Goal: Task Accomplishment & Management: Use online tool/utility

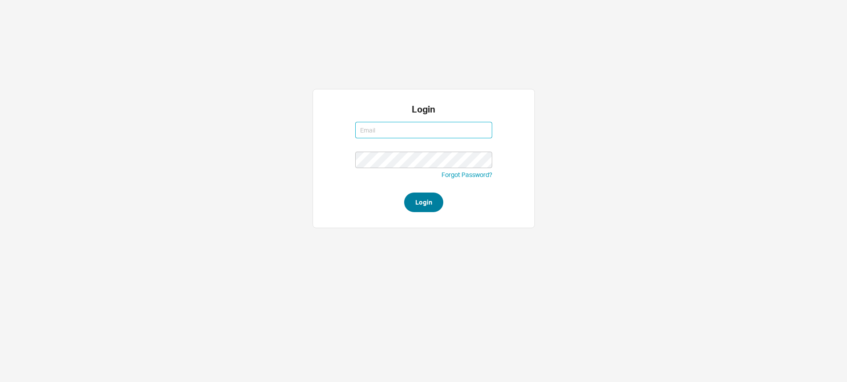
type input "sephrina@homeandstone.com"
click at [416, 199] on button "Login" at bounding box center [423, 203] width 39 height 20
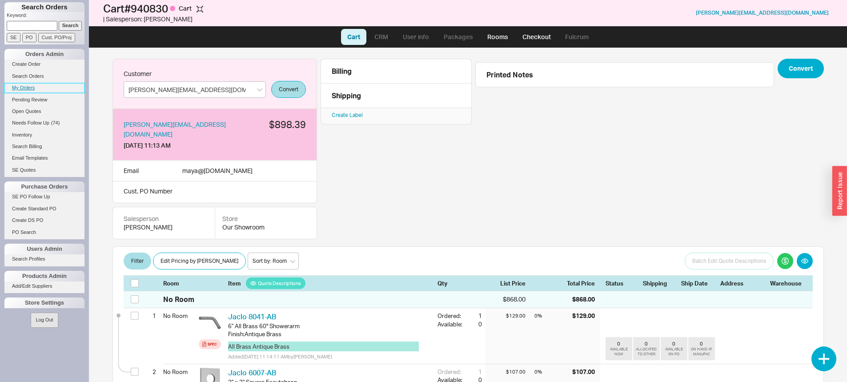
click at [28, 90] on link "My Orders" at bounding box center [44, 87] width 80 height 9
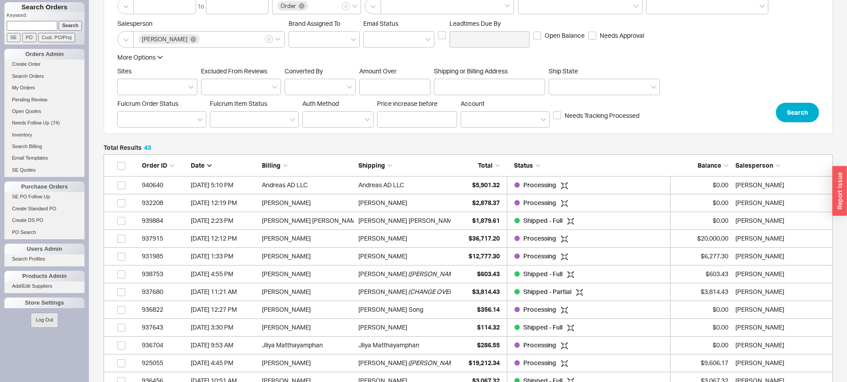
scroll to position [89, 0]
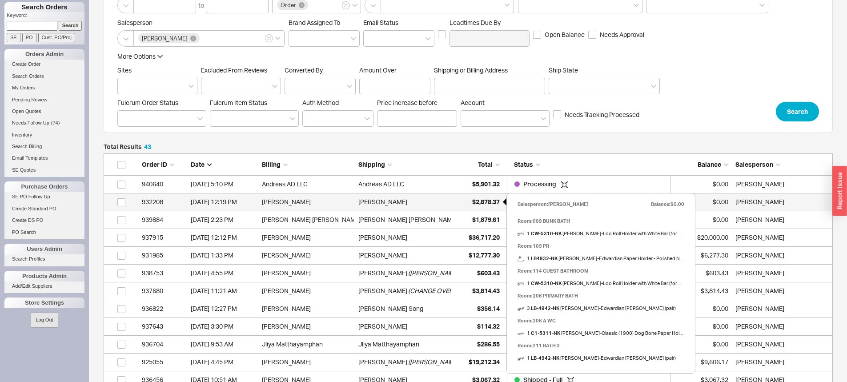
click at [488, 203] on span "$2,878.37" at bounding box center [486, 202] width 28 height 8
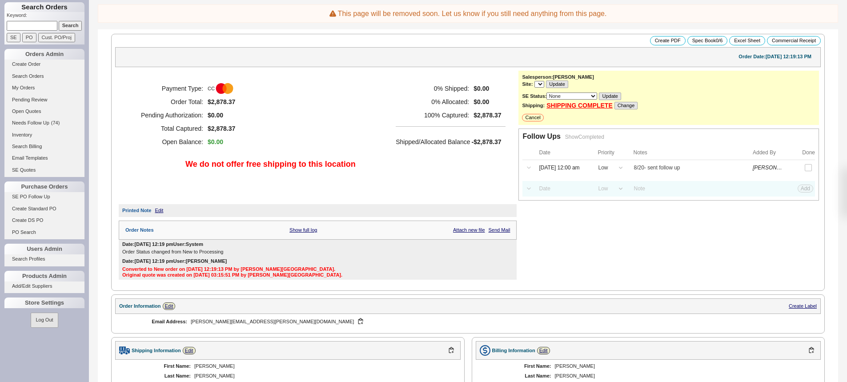
select select "LOW"
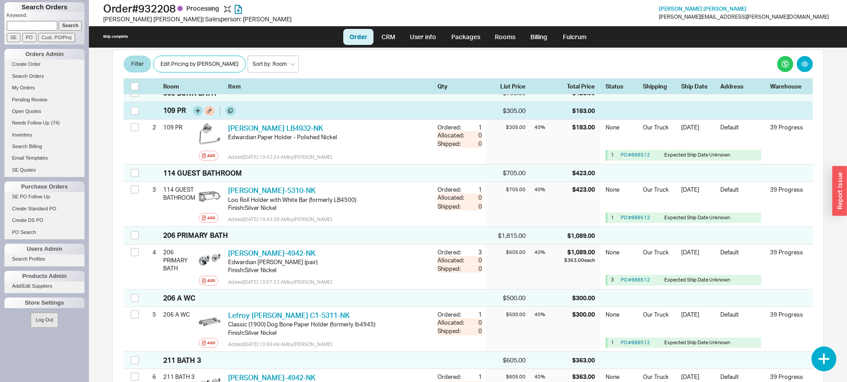
scroll to position [133, 0]
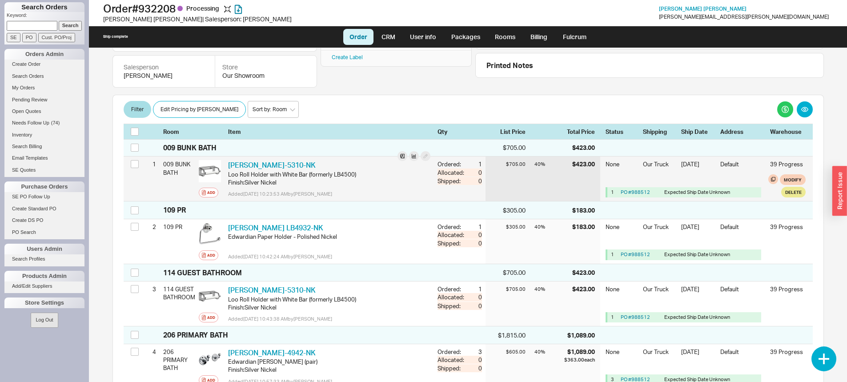
click at [628, 189] on div "PO # 988512" at bounding box center [641, 192] width 40 height 7
click at [627, 189] on link "PO # 988512" at bounding box center [635, 192] width 29 height 6
click at [632, 189] on div "PO # 988512" at bounding box center [641, 192] width 40 height 7
click at [632, 189] on link "PO # 988512" at bounding box center [635, 192] width 29 height 6
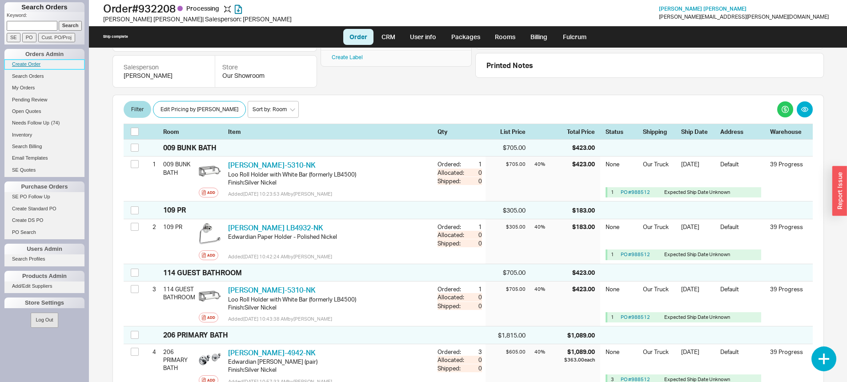
click at [36, 69] on link "Create Order" at bounding box center [44, 64] width 80 height 9
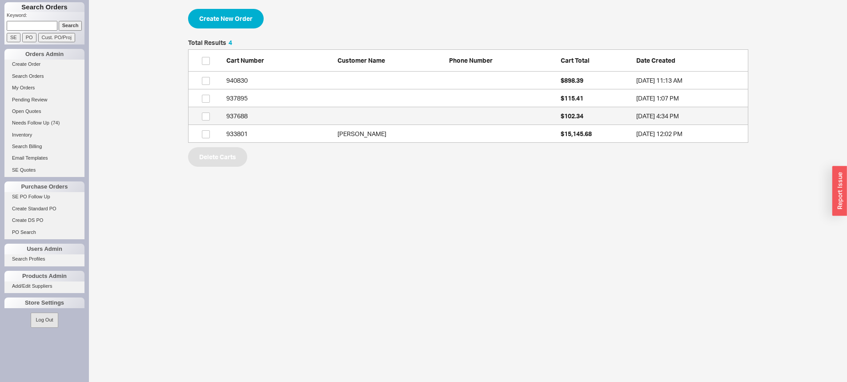
scroll to position [97, 554]
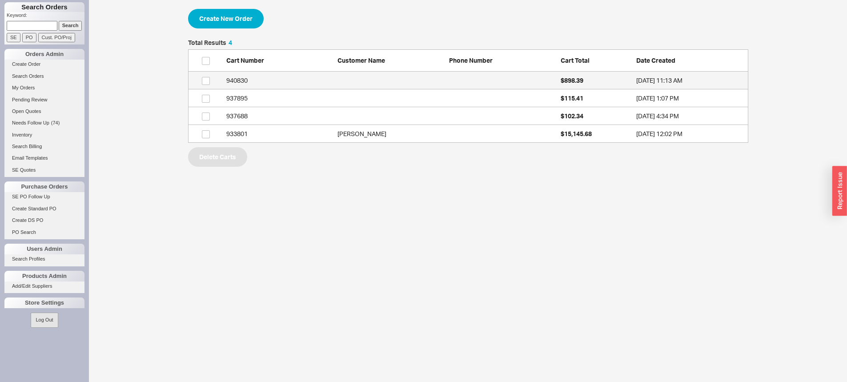
click at [586, 87] on link "940830 $898.39 9/18/25 11:13 AM" at bounding box center [468, 81] width 561 height 18
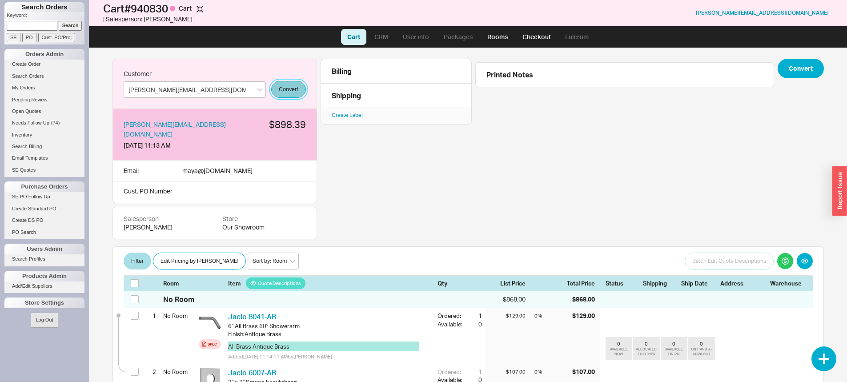
click at [291, 88] on button "Convert" at bounding box center [288, 89] width 35 height 17
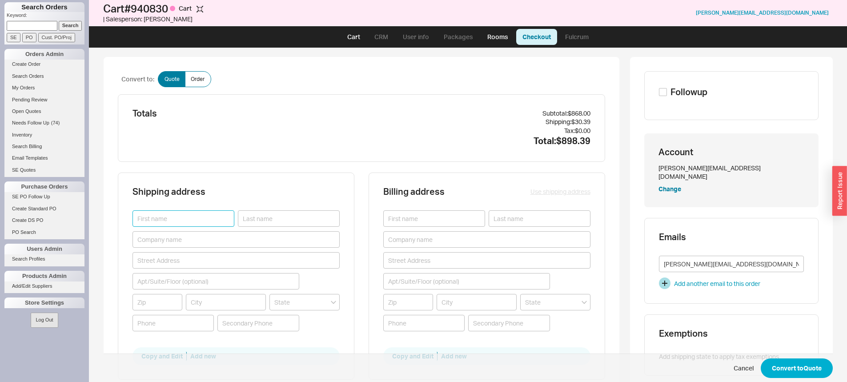
click at [196, 213] on input at bounding box center [184, 218] width 102 height 16
type input "Maya"
type input "Salotti"
type input "JFD Creative"
type input "17 Washington Avenue"
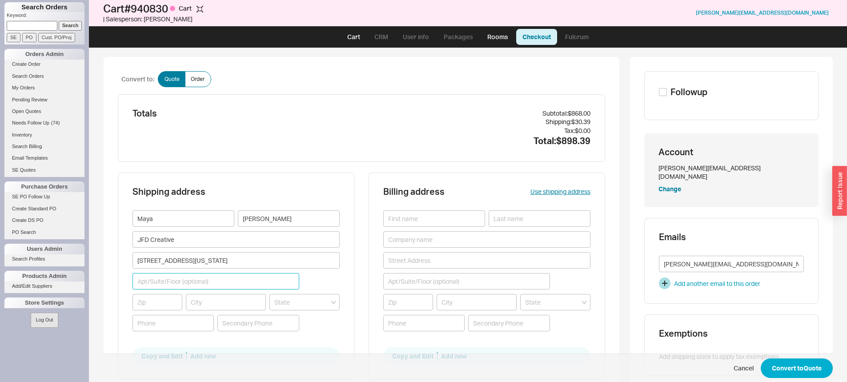
type input "07760"
type input "Rumson"
type input "New Jersey"
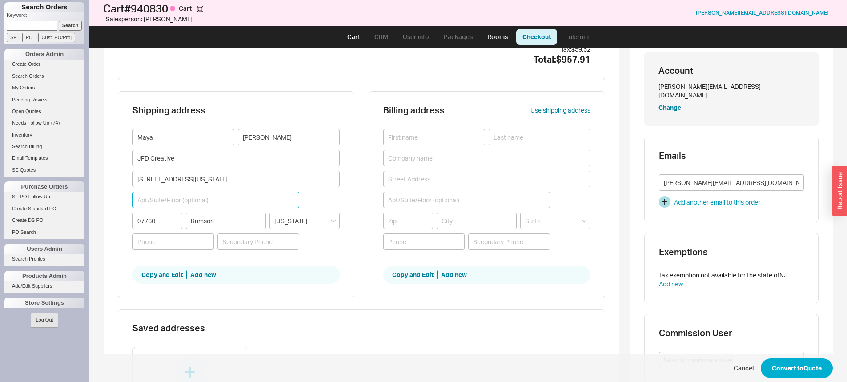
scroll to position [89, 0]
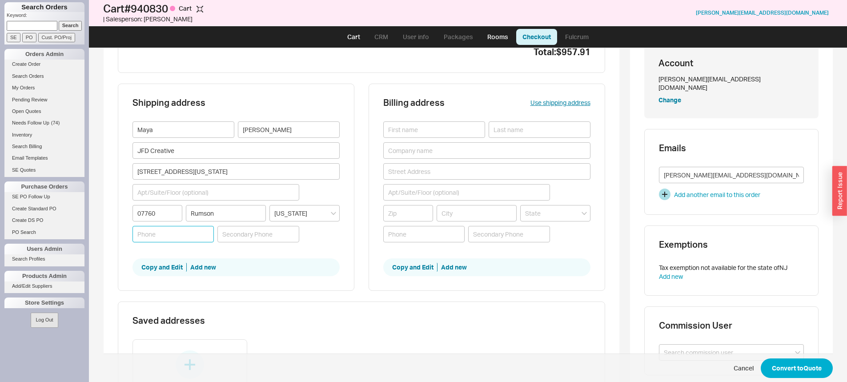
click at [165, 238] on input at bounding box center [174, 234] width 82 height 16
paste input "908-907-8704."
type input "908-907-8704"
click at [555, 104] on button "Use shipping address" at bounding box center [561, 102] width 60 height 9
type input "Maya"
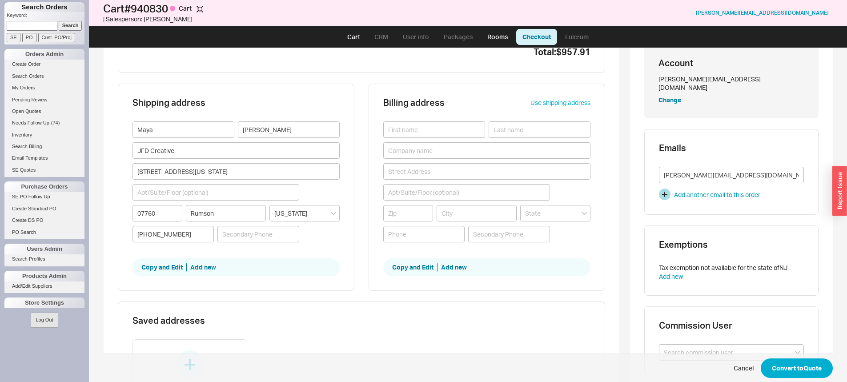
type input "Salotti"
type input "JFD Creative"
type input "17 Washington Avenue"
type input "07760"
type input "Rumson"
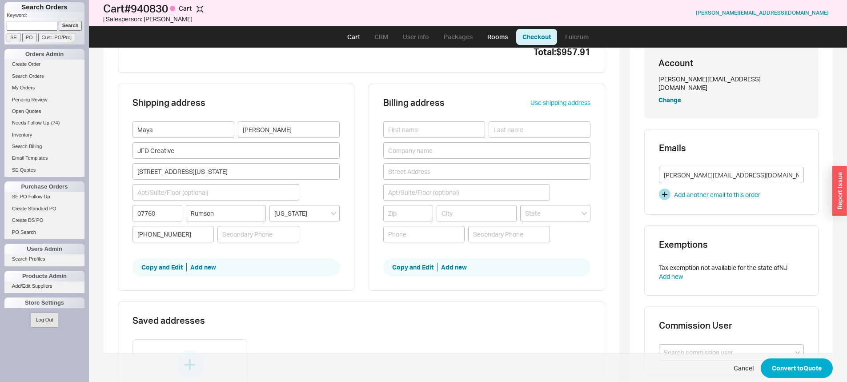
type input "908-907-8704"
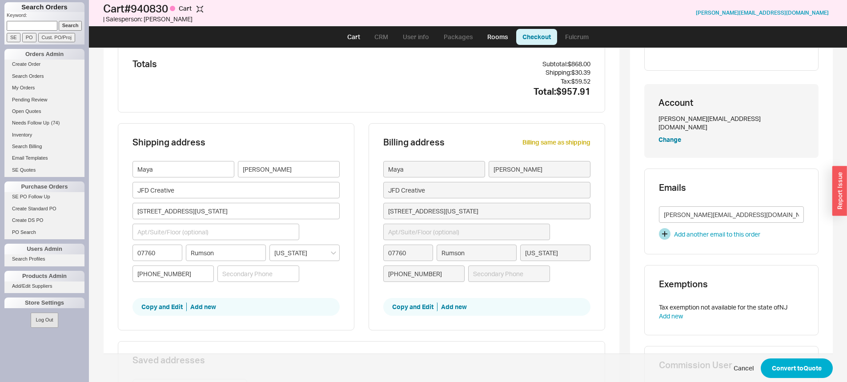
scroll to position [0, 0]
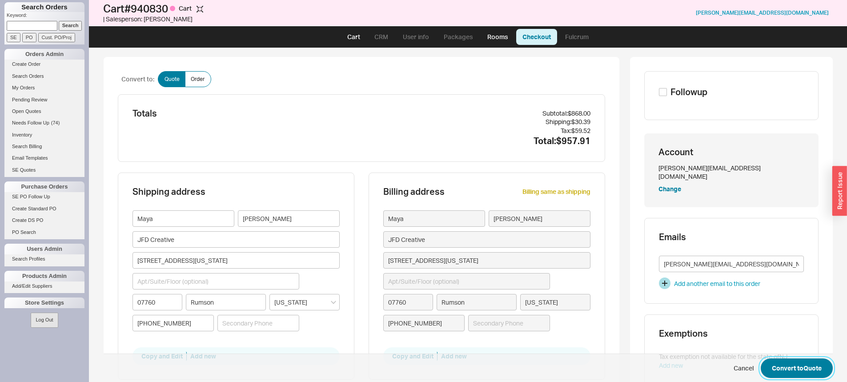
click at [780, 371] on button "Convert to Quote" at bounding box center [797, 369] width 72 height 20
select select "LOW"
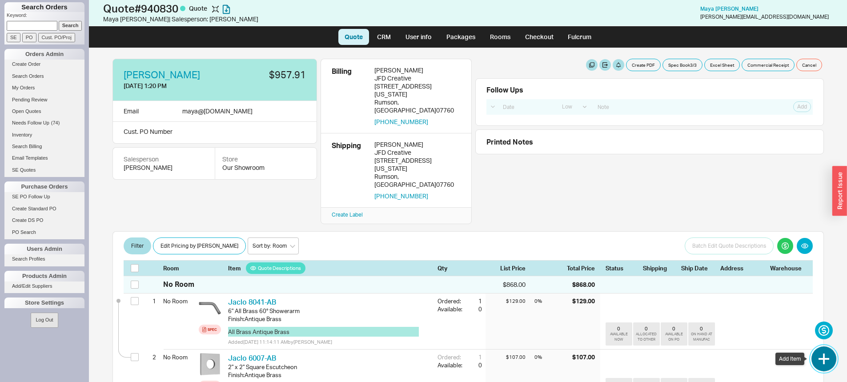
drag, startPoint x: 824, startPoint y: 359, endPoint x: 807, endPoint y: 368, distance: 19.5
click at [824, 359] on button "button" at bounding box center [824, 359] width 25 height 25
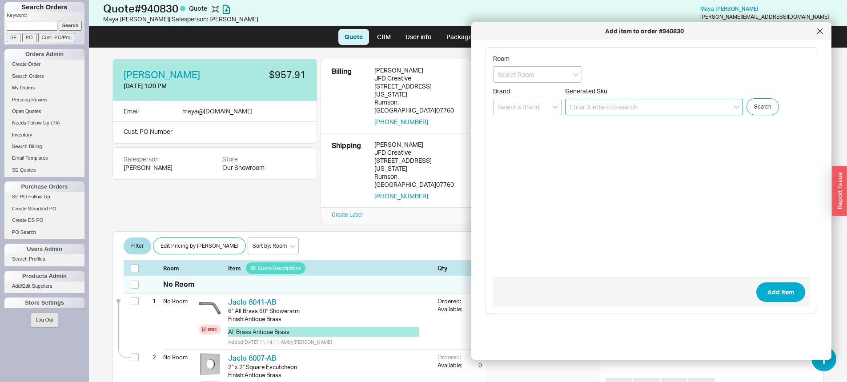
click at [596, 104] on input at bounding box center [654, 107] width 178 height 16
paste input "031-E15"
click at [567, 112] on input "031-E15" at bounding box center [654, 107] width 178 height 16
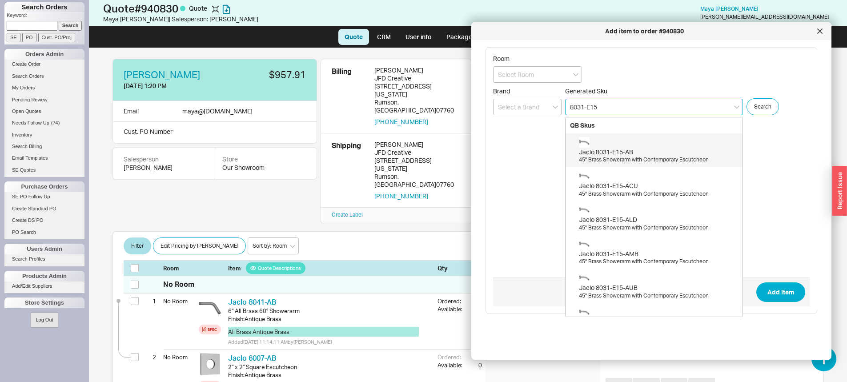
click at [665, 154] on div "Jaclo 8031-E15-AB" at bounding box center [658, 152] width 159 height 9
type input "8031-E15-AB"
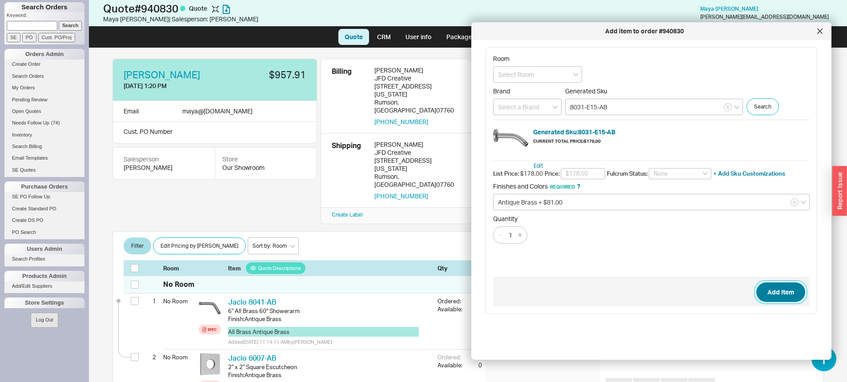
click at [775, 291] on button "Add Item" at bounding box center [781, 292] width 49 height 20
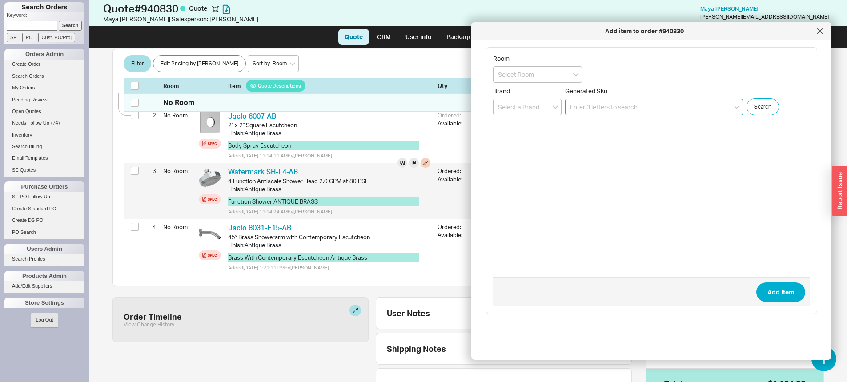
scroll to position [153, 0]
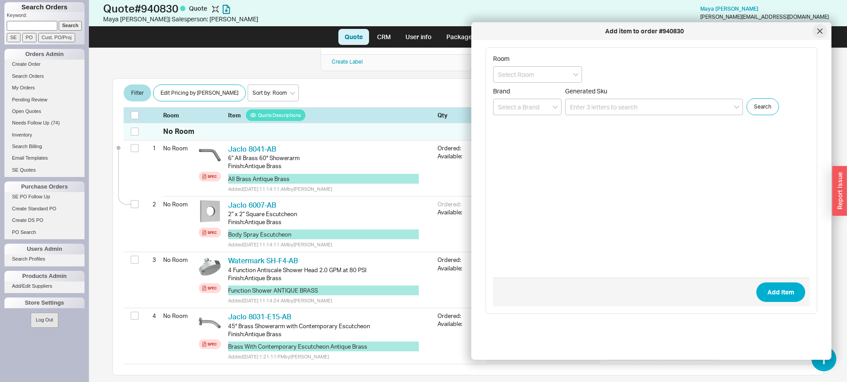
click at [817, 34] on div at bounding box center [820, 31] width 14 height 14
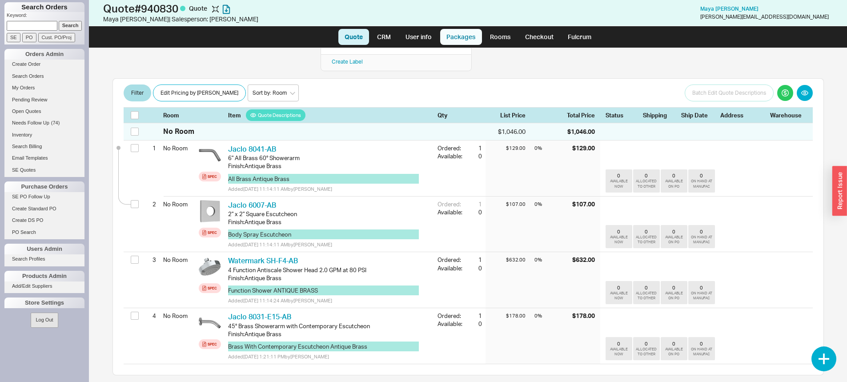
click at [478, 44] on link "Packages" at bounding box center [461, 37] width 42 height 16
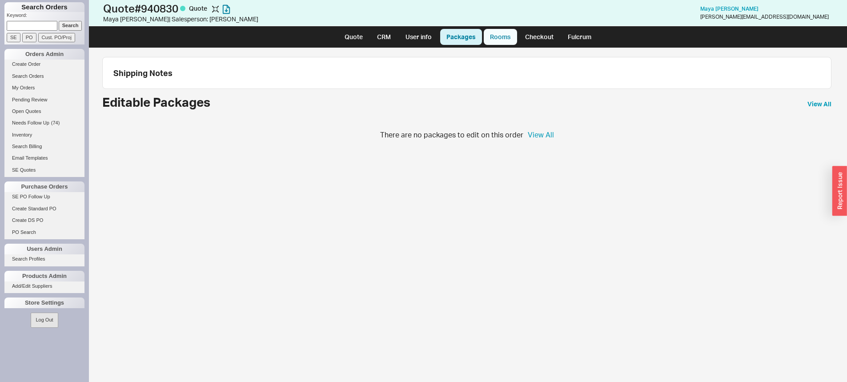
click at [503, 39] on link "Rooms" at bounding box center [500, 37] width 33 height 16
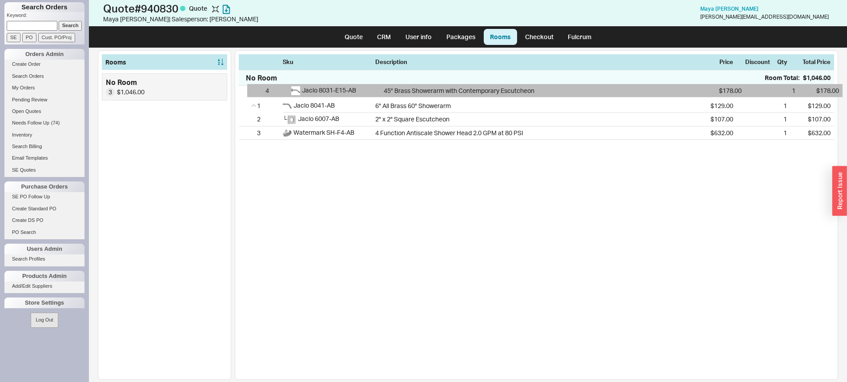
drag, startPoint x: 249, startPoint y: 136, endPoint x: 256, endPoint y: 91, distance: 45.6
click at [256, 91] on div "1 Jaclo 8041-AB 6" All Brass 60° Showerarm $129.00 1 $129.00 2 └ Jaclo 6007-AB …" at bounding box center [537, 113] width 596 height 54
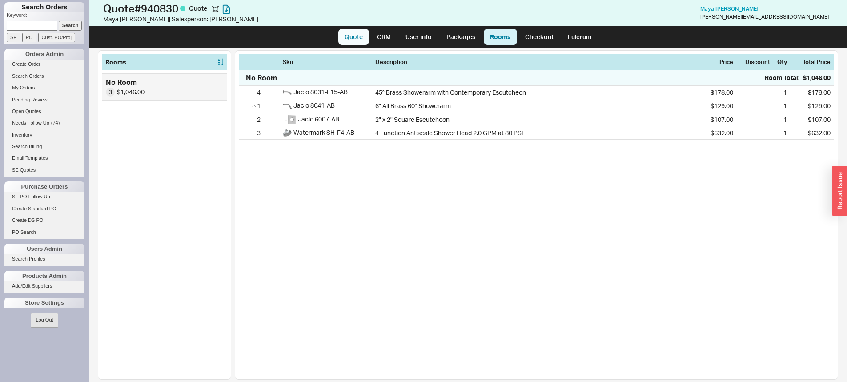
click at [345, 42] on link "Quote" at bounding box center [354, 37] width 31 height 16
select select "LOW"
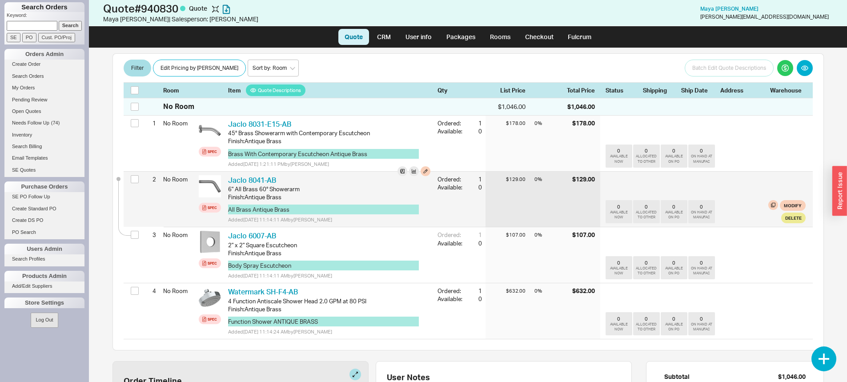
scroll to position [89, 0]
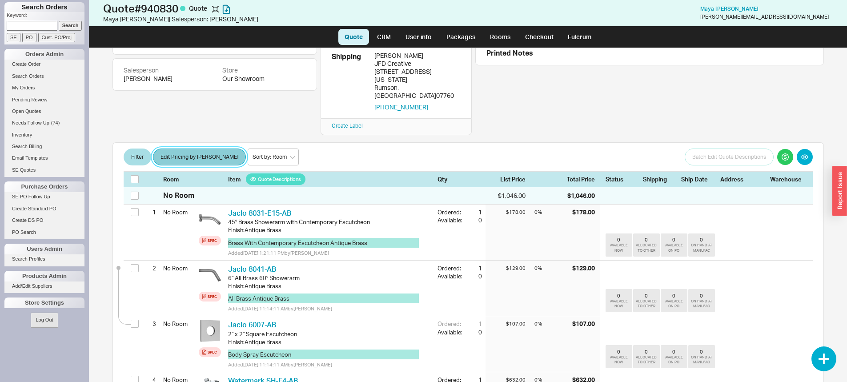
click at [194, 149] on button "Edit Pricing by [PERSON_NAME]" at bounding box center [199, 157] width 93 height 17
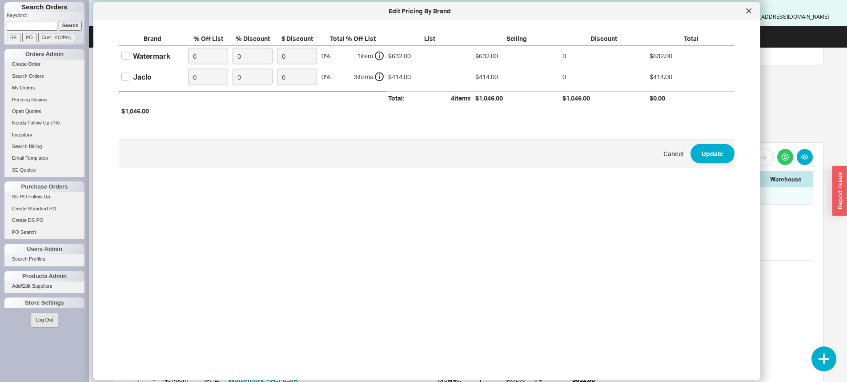
click at [131, 56] on label "Watermark" at bounding box center [145, 56] width 49 height 10
click at [141, 56] on div "Watermark" at bounding box center [151, 56] width 37 height 10
click at [129, 56] on input "Watermark" at bounding box center [125, 56] width 8 height 8
checkbox input "true"
click at [197, 58] on input "0" at bounding box center [208, 56] width 40 height 16
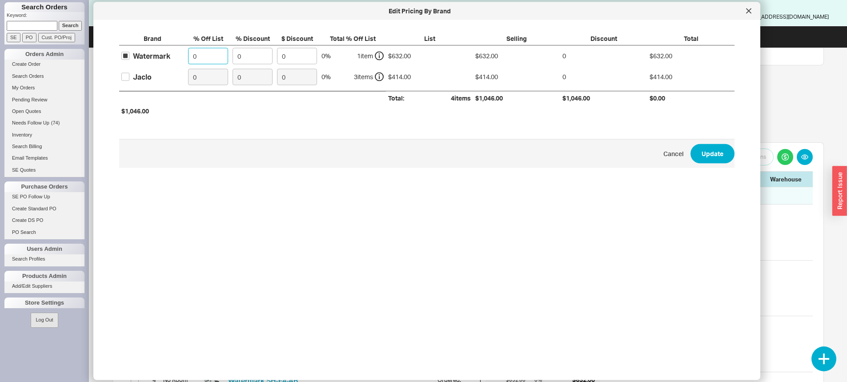
click at [194, 57] on input "0" at bounding box center [208, 56] width 40 height 16
type input "30"
drag, startPoint x: 136, startPoint y: 76, endPoint x: 143, endPoint y: 81, distance: 8.6
click at [136, 77] on div "Jaclo" at bounding box center [142, 77] width 19 height 10
click at [129, 77] on input "Jaclo" at bounding box center [125, 77] width 8 height 8
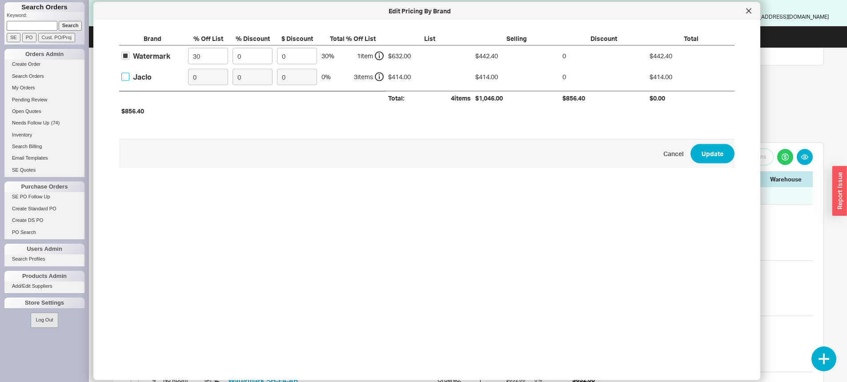
checkbox input "true"
click at [194, 75] on input "0" at bounding box center [208, 77] width 40 height 16
drag, startPoint x: 198, startPoint y: 78, endPoint x: 191, endPoint y: 76, distance: 6.6
click at [191, 76] on input "0" at bounding box center [208, 77] width 40 height 16
click at [214, 77] on input "0" at bounding box center [208, 77] width 40 height 16
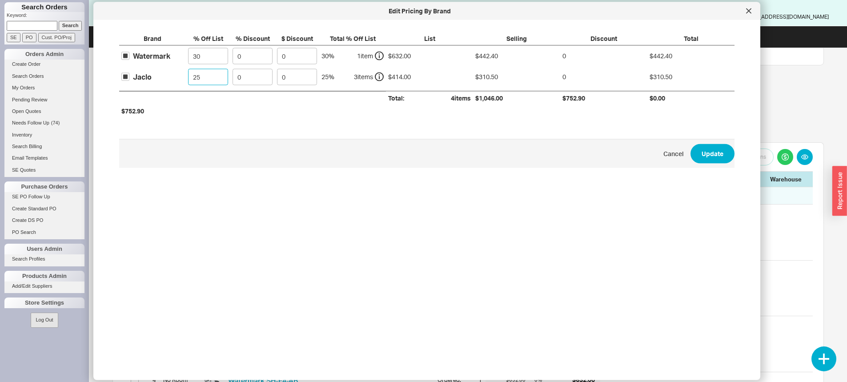
type input "25"
drag, startPoint x: 370, startPoint y: 205, endPoint x: 526, endPoint y: 190, distance: 157.2
click at [392, 202] on div "Brand % Off List % Discount $ Discount Total % Off List List Selling Discount T…" at bounding box center [427, 138] width 639 height 222
click at [723, 153] on button "Update" at bounding box center [713, 154] width 44 height 20
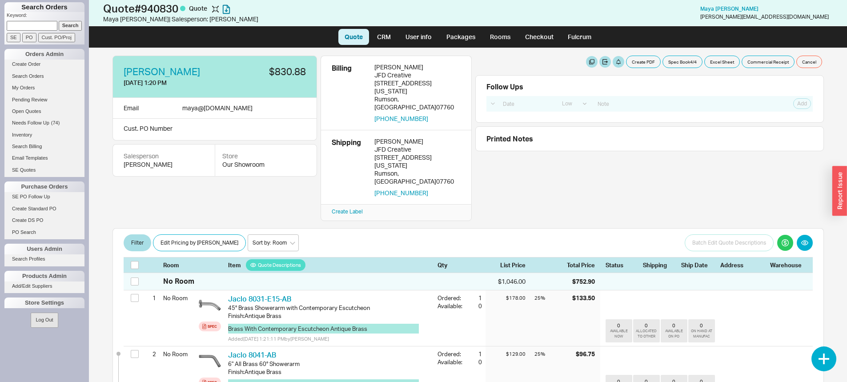
scroll to position [0, 0]
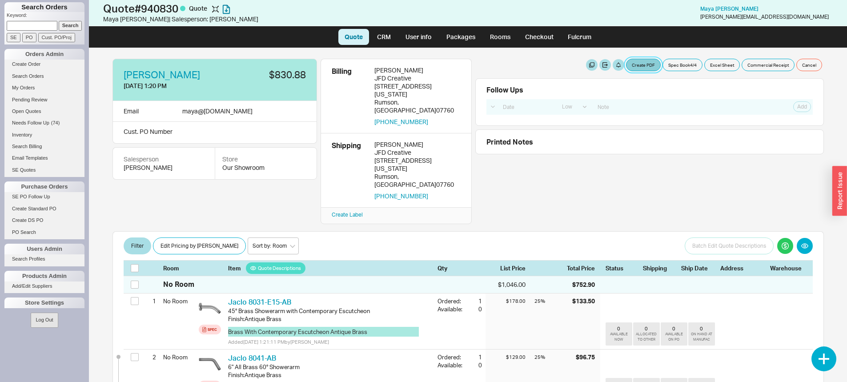
click at [643, 69] on button "Create PDF" at bounding box center [643, 65] width 35 height 12
select select "69473513"
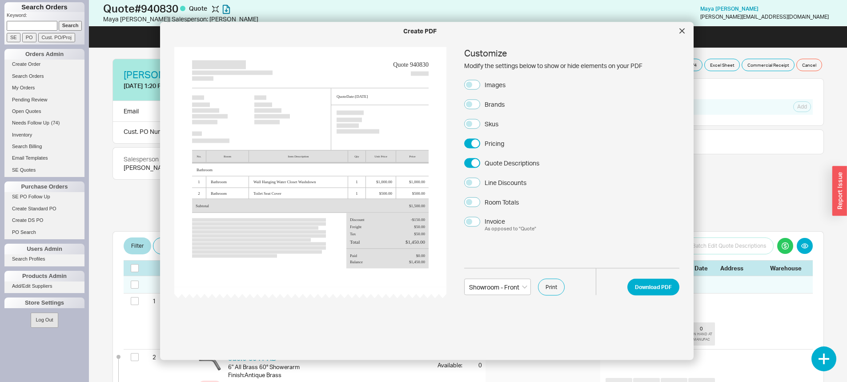
click at [500, 85] on div "Images" at bounding box center [495, 84] width 21 height 9
click at [480, 85] on button "Images" at bounding box center [472, 85] width 16 height 10
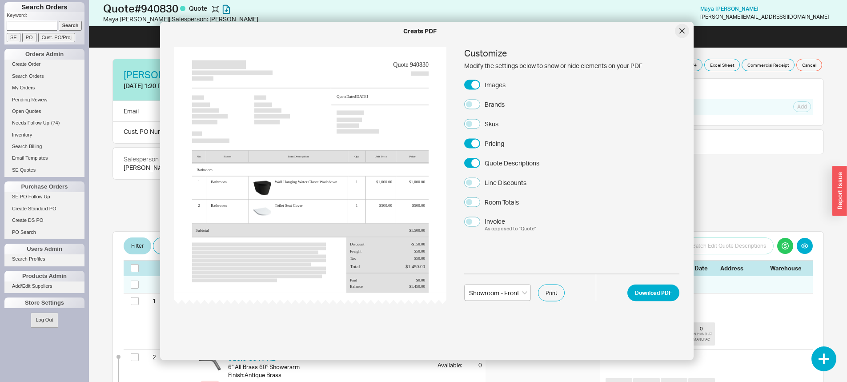
click at [686, 35] on div at bounding box center [682, 31] width 14 height 14
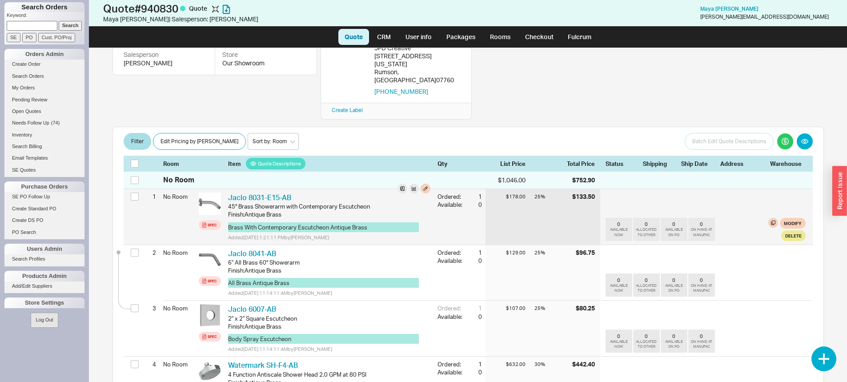
scroll to position [89, 0]
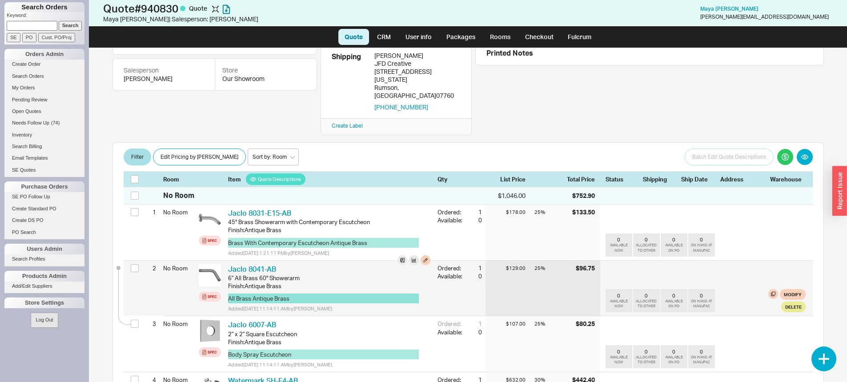
click at [327, 294] on button "All Brass Antique Brass" at bounding box center [323, 299] width 191 height 10
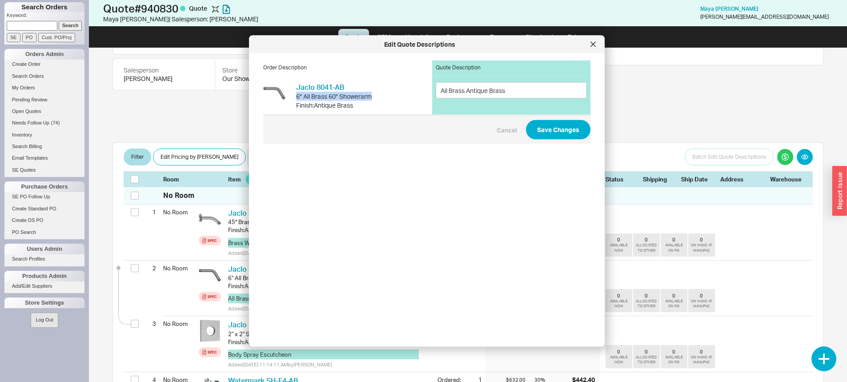
drag, startPoint x: 299, startPoint y: 97, endPoint x: 371, endPoint y: 96, distance: 73.0
click at [371, 96] on div "6" All Brass 60° Showerarm" at bounding box center [334, 96] width 76 height 9
copy div "6" All Brass 60° Showerarm"
drag, startPoint x: 462, startPoint y: 93, endPoint x: 440, endPoint y: 91, distance: 22.4
click at [426, 93] on div "Jaclo 8041-AB JCL 8041-AB 6" All Brass 60° Showerarm Finish : Antique Brass All…" at bounding box center [426, 96] width 327 height 39
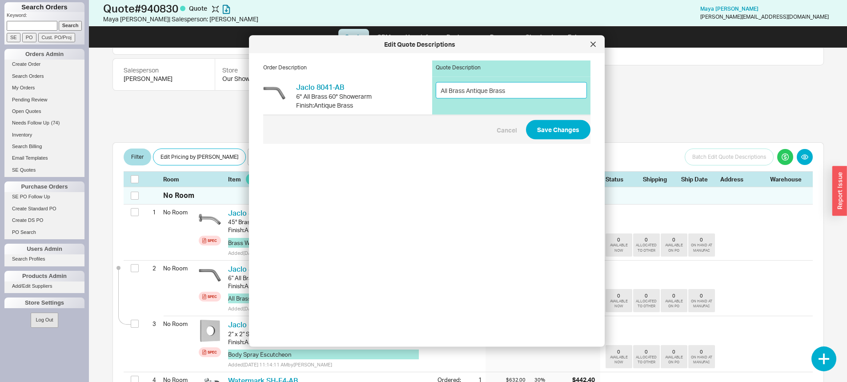
paste input "6" All Brass 60° Showerarm"
click at [505, 90] on input "6" All Brass 60° Showerarm Antique Brass" at bounding box center [511, 90] width 151 height 16
click at [507, 92] on input "6" All Brass 60° Showerarm Antique Brass" at bounding box center [511, 90] width 151 height 16
click at [500, 92] on input "6" All Brass 60° Showerarm Antique Brass" at bounding box center [511, 90] width 151 height 16
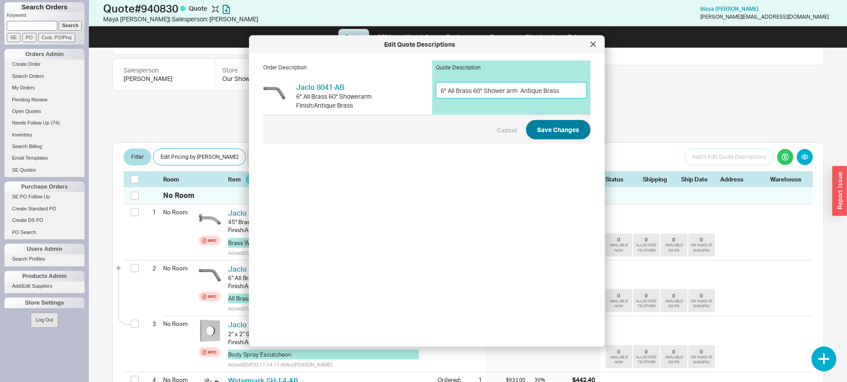
type input "6" All Brass 60° Shower arm Antique Brass"
click at [544, 137] on button "Save Changes" at bounding box center [558, 130] width 65 height 20
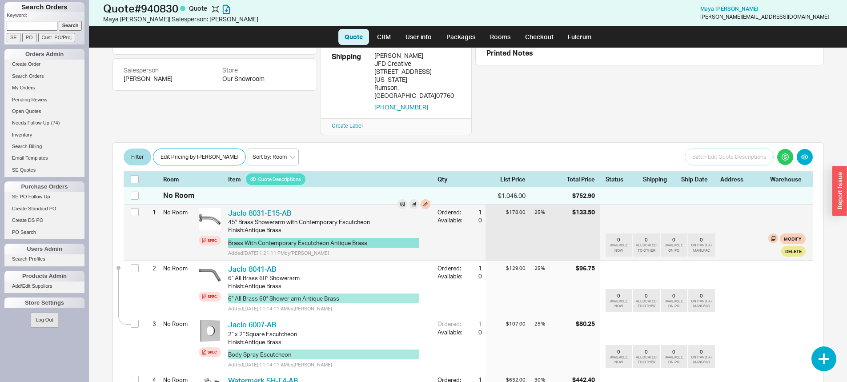
click at [294, 238] on button "Brass With Contemporary Escutcheon Antique Brass" at bounding box center [323, 243] width 191 height 10
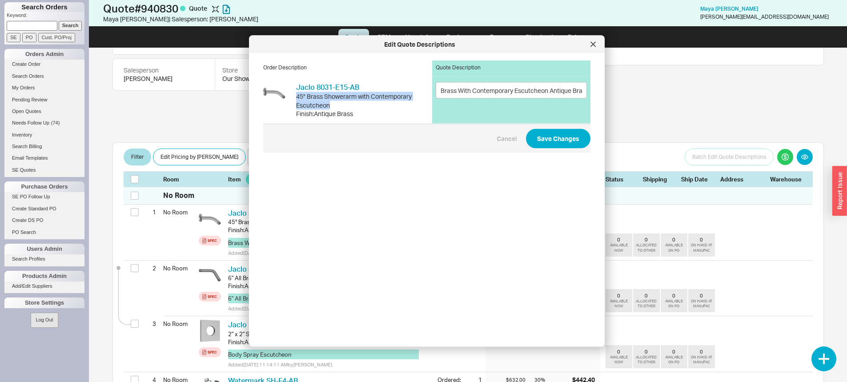
drag, startPoint x: 302, startPoint y: 96, endPoint x: 416, endPoint y: 105, distance: 115.1
click at [418, 105] on div "45° Brass Showerarm with Contemporary Escutcheon" at bounding box center [358, 100] width 125 height 17
copy div "45° Brass Showerarm with Contemporary Escutcheon"
drag, startPoint x: 545, startPoint y: 92, endPoint x: 452, endPoint y: 91, distance: 92.5
click at [432, 93] on div "Brass With Contemporary Escutcheon Antique Brass" at bounding box center [511, 100] width 158 height 47
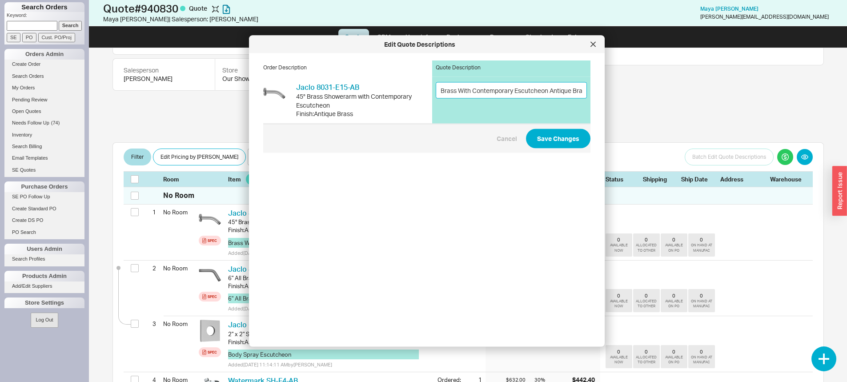
paste input "45° Brass Showerarm w"
click at [473, 94] on input "45° Brass Showerarm with Contemporary Escutcheon Antique Brass" at bounding box center [511, 90] width 151 height 16
type input "45° Brass Shower arm with Contemporary Escutcheon Antique Brass"
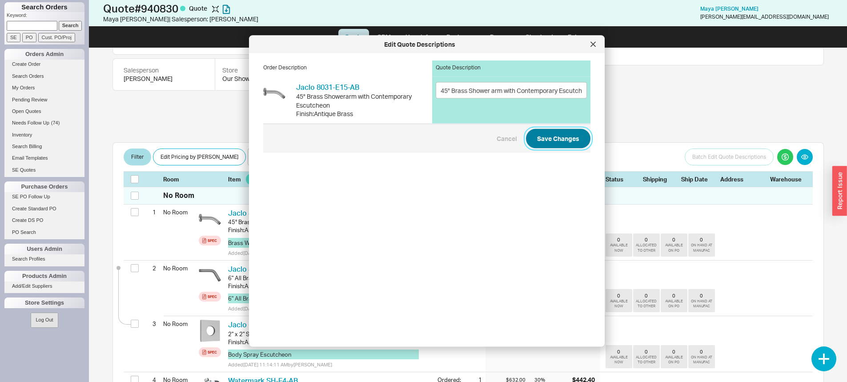
click at [534, 134] on button "Save Changes" at bounding box center [558, 139] width 65 height 20
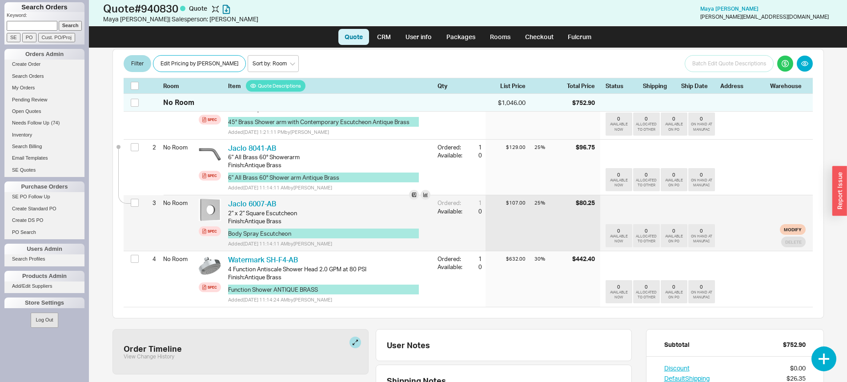
scroll to position [222, 0]
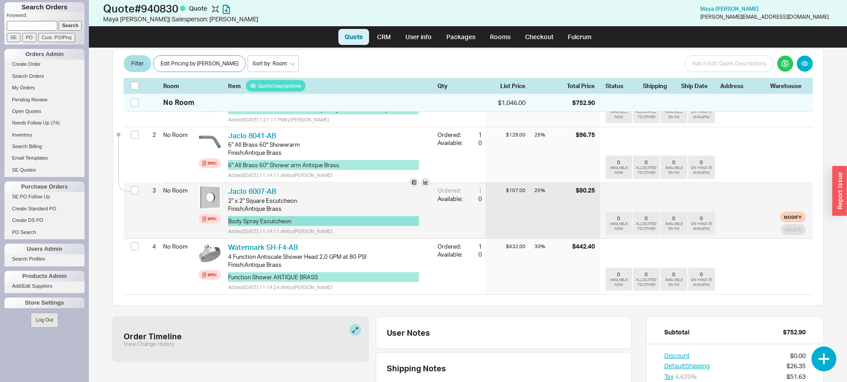
click at [250, 216] on button "Body Spray Escutcheon" at bounding box center [323, 221] width 191 height 10
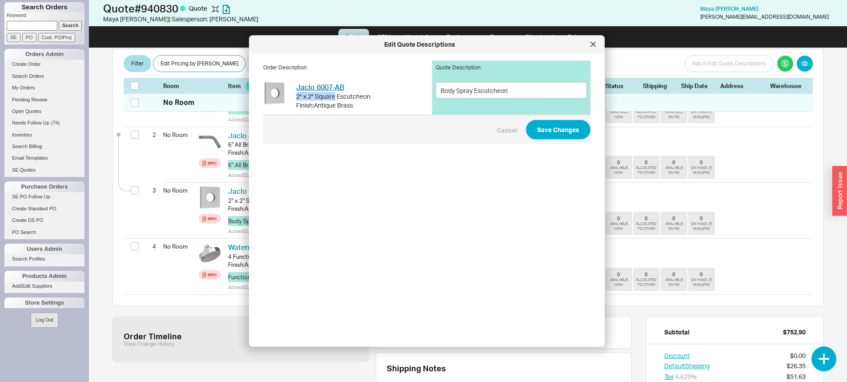
drag, startPoint x: 335, startPoint y: 97, endPoint x: 318, endPoint y: 89, distance: 19.1
click at [300, 90] on div "Jaclo 6007-AB JCL 6007-AB 2" x 2" Square Escutcheon Finish : Antique Brass" at bounding box center [333, 96] width 74 height 28
click at [357, 146] on div "Order Description Quote Description Jaclo 6007-AB JCL 6007-AB 2" x 2" Square Es…" at bounding box center [434, 197] width 342 height 272
click at [331, 97] on div "2" x 2" Square Escutcheon" at bounding box center [333, 96] width 74 height 9
drag, startPoint x: 333, startPoint y: 97, endPoint x: 344, endPoint y: 110, distance: 16.7
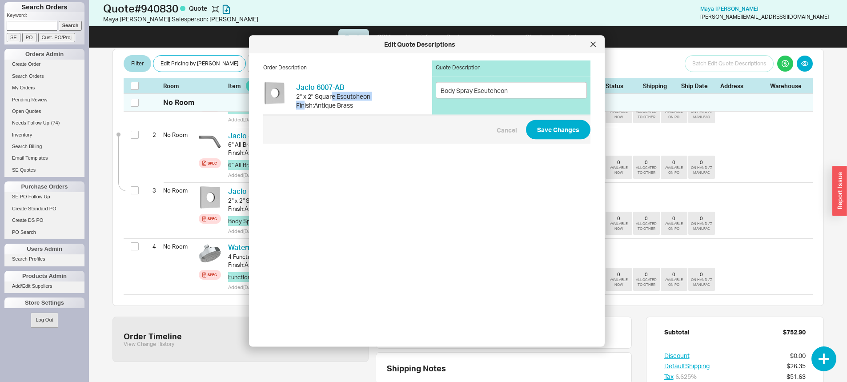
click at [305, 101] on div "Jaclo 6007-AB JCL 6007-AB 2" x 2" Square Escutcheon Finish : Antique Brass" at bounding box center [333, 96] width 74 height 28
drag, startPoint x: 360, startPoint y: 120, endPoint x: 365, endPoint y: 118, distance: 5.0
click at [362, 121] on span "Cancel Save Changes" at bounding box center [426, 129] width 327 height 29
drag, startPoint x: 369, startPoint y: 98, endPoint x: 298, endPoint y: 100, distance: 71.6
click at [298, 100] on div "2" x 2" Square Escutcheon" at bounding box center [333, 96] width 74 height 9
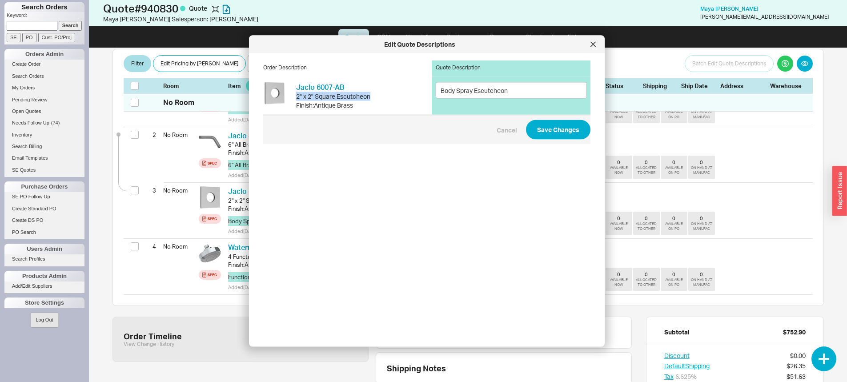
copy div "2" x 2" Square Escutcheon"
drag, startPoint x: 520, startPoint y: 91, endPoint x: 412, endPoint y: 97, distance: 107.4
click at [410, 97] on div "Jaclo 6007-AB JCL 6007-AB 2" x 2" Square Escutcheon Finish : Antique Brass Body…" at bounding box center [426, 96] width 327 height 39
paste input "2" x 2" Square"
drag, startPoint x: 479, startPoint y: 91, endPoint x: 518, endPoint y: 102, distance: 40.8
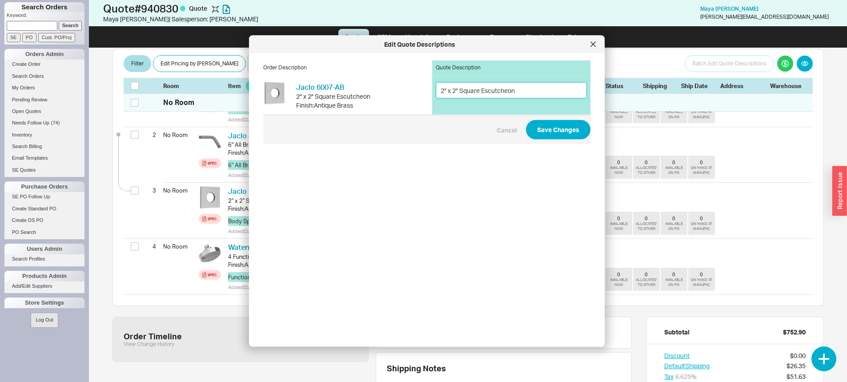
click at [485, 91] on input "2" x 2" Square Escutcheon" at bounding box center [511, 90] width 151 height 16
drag, startPoint x: 355, startPoint y: 108, endPoint x: 317, endPoint y: 107, distance: 37.8
click at [317, 108] on div "Finish : Antique Brass" at bounding box center [333, 105] width 74 height 9
copy div "Antique Brass"
click at [560, 93] on input "2" x 2" Square Shower Arm Escutcheon" at bounding box center [511, 90] width 151 height 16
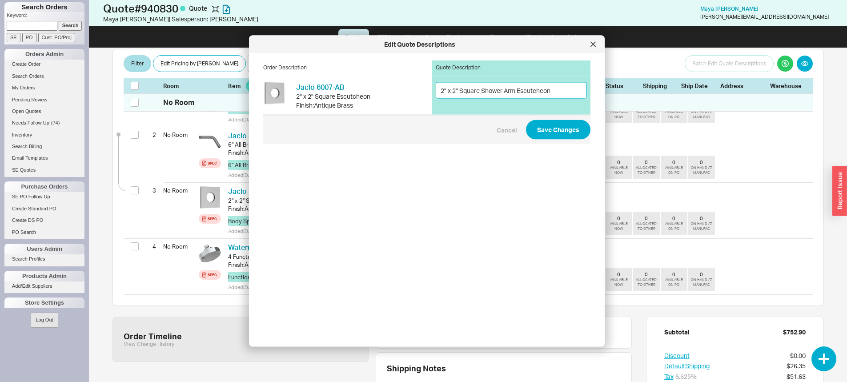
paste input "Antique Brass"
type input "2" x 2" Square Shower Arm Escutcheon Antique Brass"
click at [541, 129] on button "Save Changes" at bounding box center [558, 130] width 65 height 20
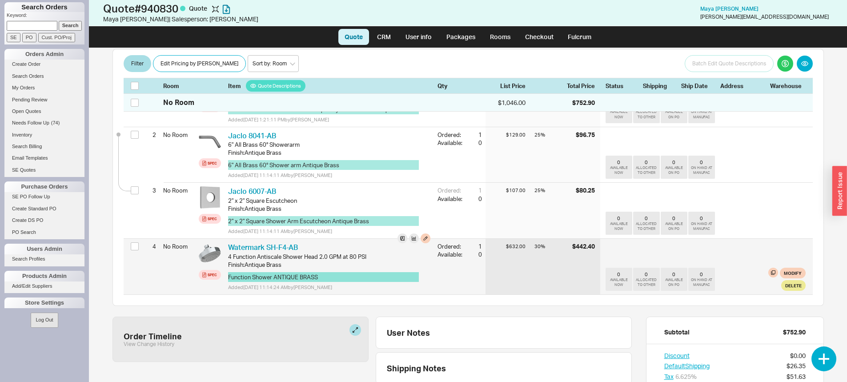
click at [280, 272] on button "Function Shower ANTIQUE BRASS" at bounding box center [323, 277] width 191 height 10
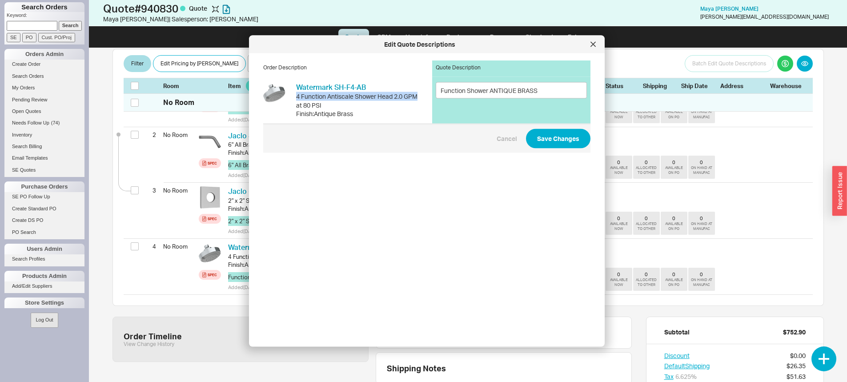
drag, startPoint x: 296, startPoint y: 96, endPoint x: 420, endPoint y: 101, distance: 123.3
click at [419, 101] on div "Watermark SH-F4-AB WTM SH-F4-AB 4 Function Antiscale Shower Head 2.0 GPM at 80 …" at bounding box center [426, 100] width 327 height 47
click at [329, 105] on div "4 Function Antiscale Shower Head 2.0 GPM at 80 PSI" at bounding box center [358, 100] width 125 height 17
drag, startPoint x: 321, startPoint y: 105, endPoint x: 294, endPoint y: 99, distance: 27.7
click at [294, 99] on div "Watermark SH-F4-AB WTM SH-F4-AB 4 Function Antiscale Shower Head 2.0 GPM at 80 …" at bounding box center [342, 100] width 158 height 36
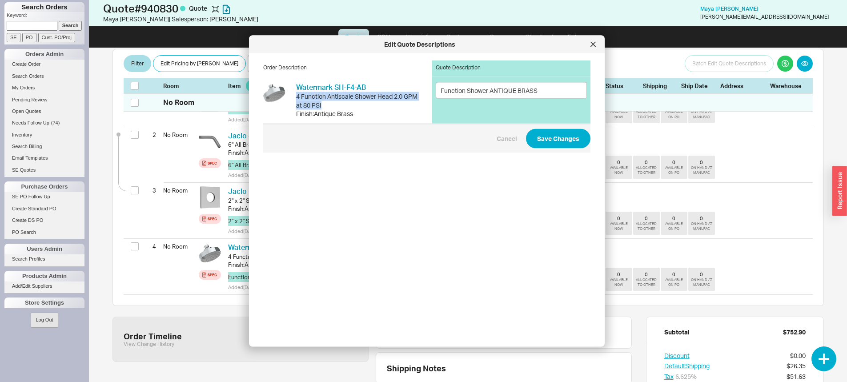
copy div "4 Function Antiscale Shower Head 2.0 GPM at 80 PSI"
drag, startPoint x: 485, startPoint y: 92, endPoint x: 450, endPoint y: 95, distance: 35.2
click at [432, 100] on div "Function Shower ANTIQUE BRASS" at bounding box center [511, 100] width 158 height 47
paste input "4 Function Antiscale Shower Head 2.0 GPM at 80 PSI"
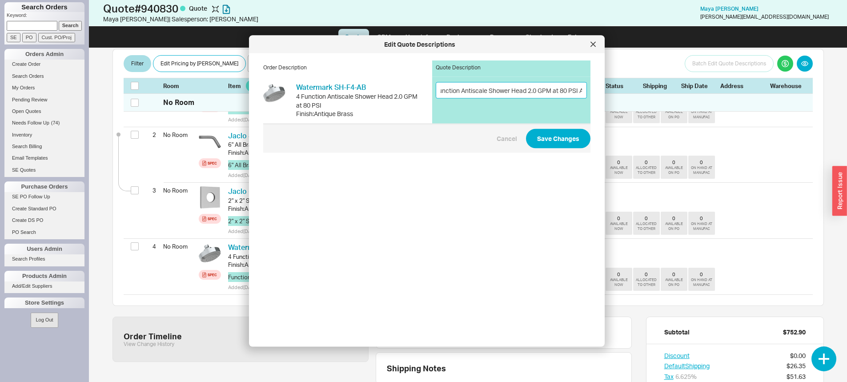
click at [468, 89] on input "4 Function Antiscale Shower Head 2.0 GPM at 80 PSI ANTIQUE BRASS" at bounding box center [511, 90] width 151 height 16
type input "4 Function Antiscale Shower Head 2.0 GPM at 80 PSI ANTIQUE BRASS"
click at [549, 143] on button "Save Changes" at bounding box center [558, 139] width 65 height 20
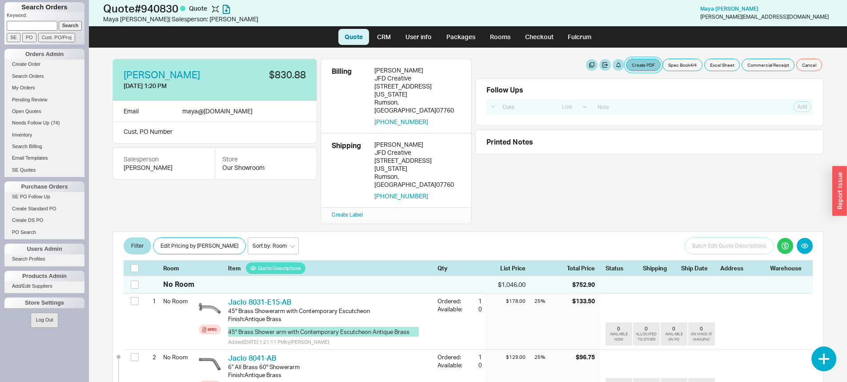
click at [637, 69] on button "Create PDF" at bounding box center [643, 65] width 35 height 12
select select "69473513"
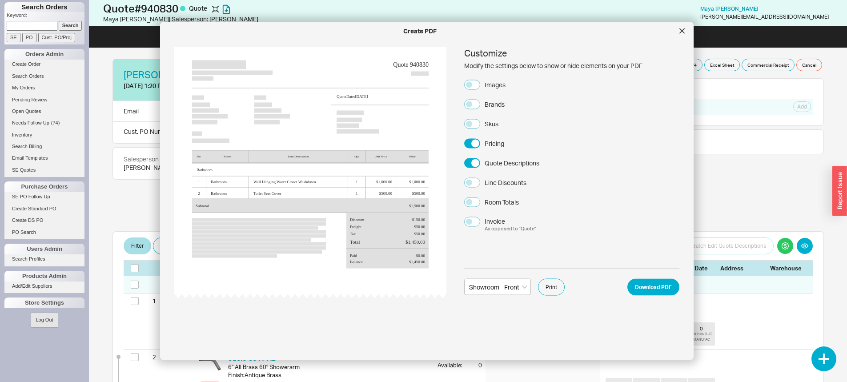
drag, startPoint x: 493, startPoint y: 84, endPoint x: 499, endPoint y: 85, distance: 5.9
click at [495, 84] on div "Images" at bounding box center [495, 84] width 21 height 9
click at [500, 85] on div "Images" at bounding box center [495, 84] width 21 height 9
click at [480, 85] on button "Images" at bounding box center [472, 85] width 16 height 10
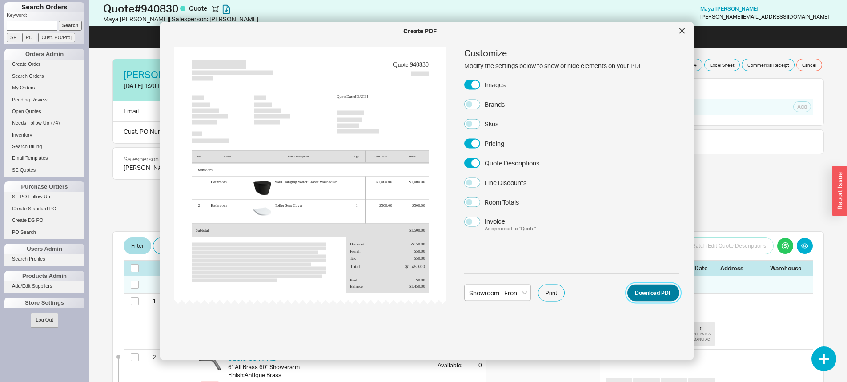
click at [650, 293] on button "Download PDF" at bounding box center [654, 292] width 52 height 17
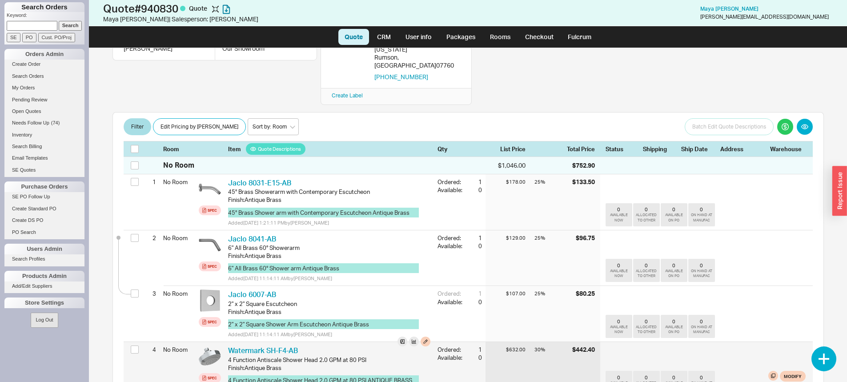
scroll to position [133, 0]
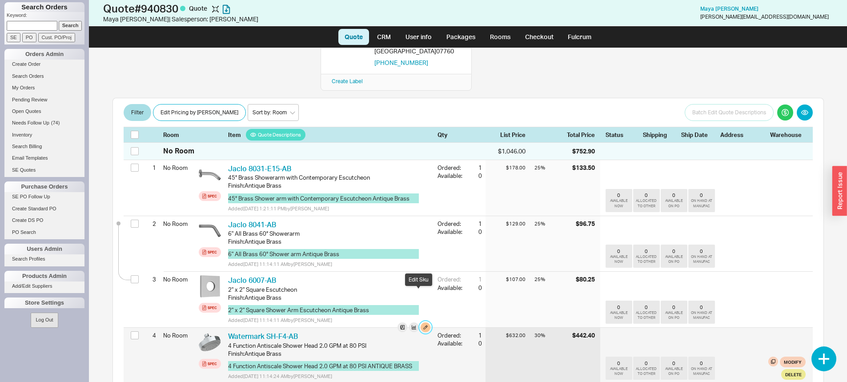
click at [421, 323] on button "button" at bounding box center [426, 328] width 10 height 10
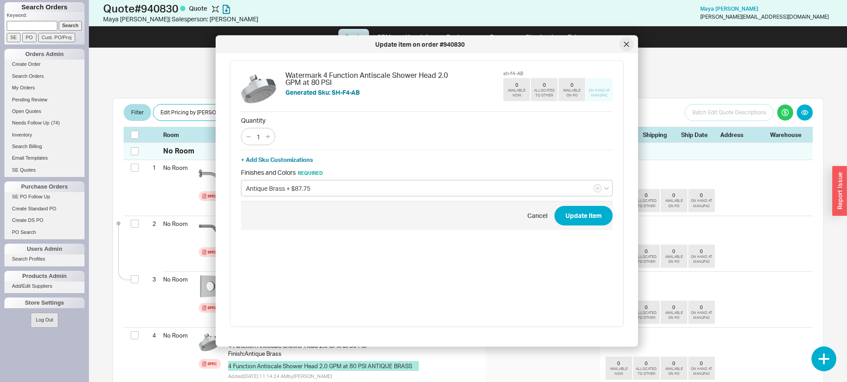
click at [629, 40] on div at bounding box center [627, 44] width 14 height 14
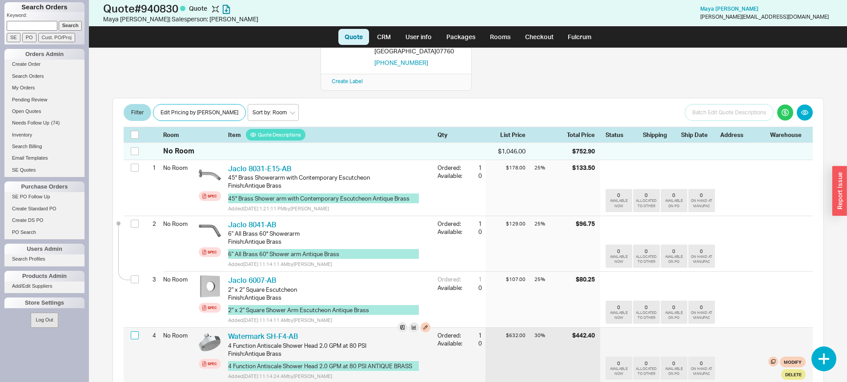
click at [133, 331] on input "checkbox" at bounding box center [135, 335] width 8 height 8
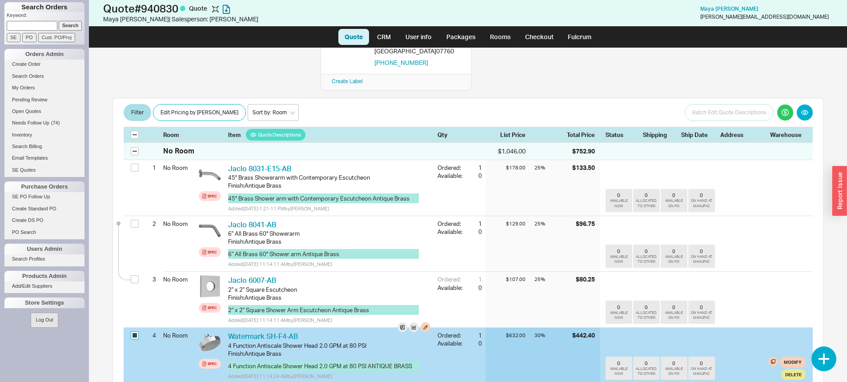
checkbox input "true"
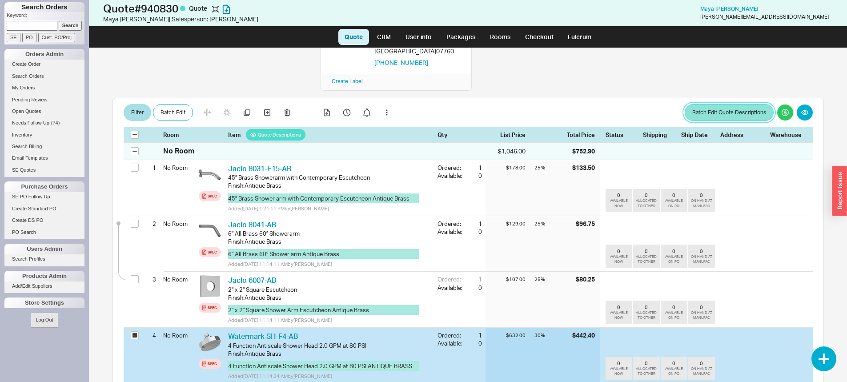
click at [700, 104] on button "Batch Edit Quote Descriptions" at bounding box center [729, 112] width 89 height 17
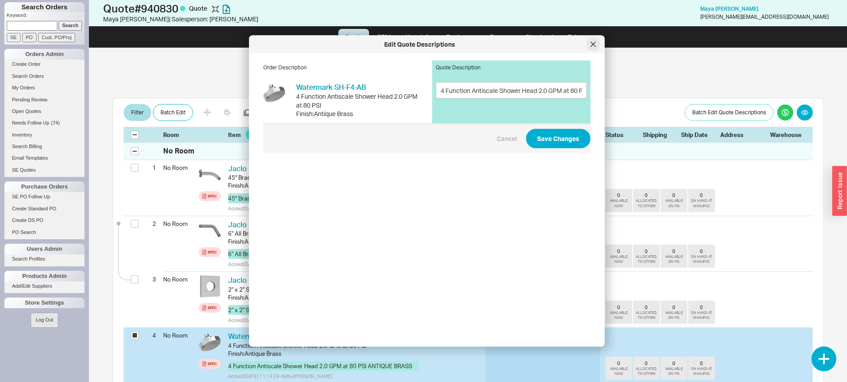
click at [590, 49] on div at bounding box center [593, 44] width 14 height 14
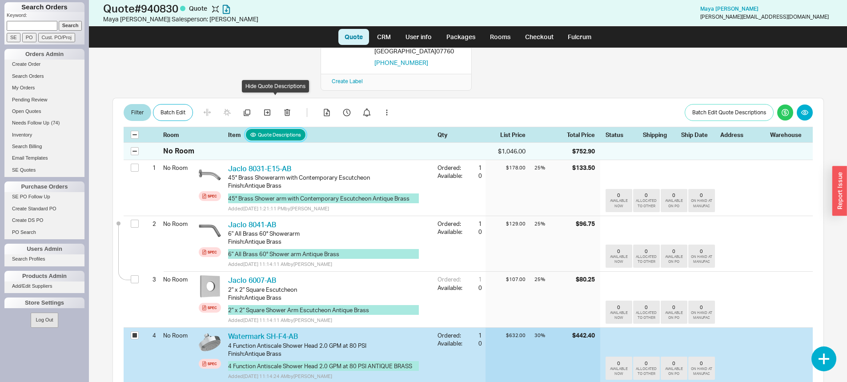
click at [276, 129] on button "Quote Descriptions" at bounding box center [276, 135] width 60 height 12
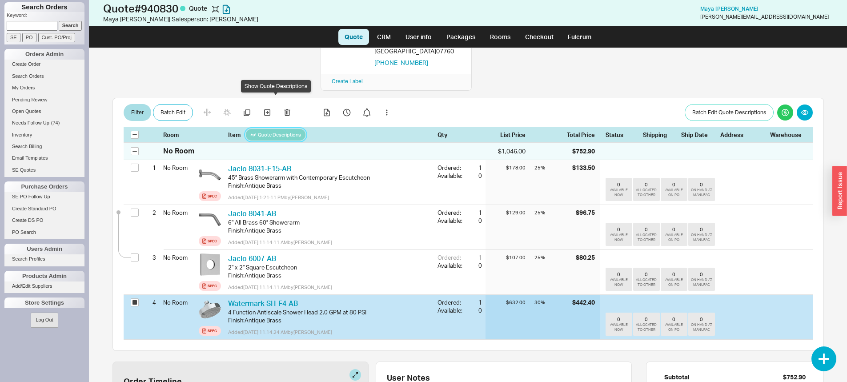
click at [276, 129] on button "Quote Descriptions" at bounding box center [276, 135] width 60 height 12
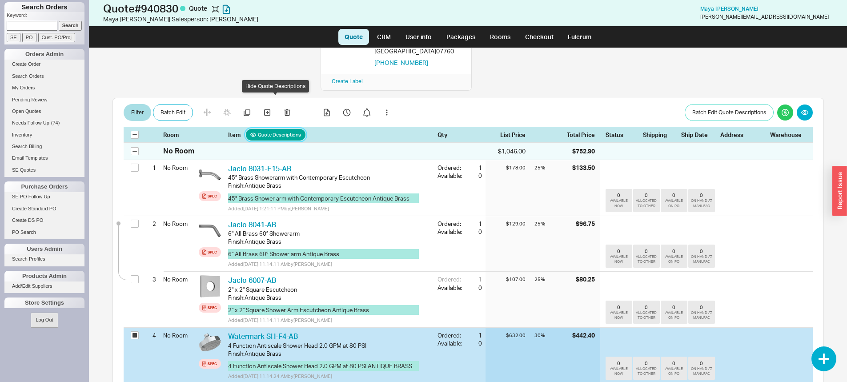
click at [276, 129] on button "Quote Descriptions" at bounding box center [276, 135] width 60 height 12
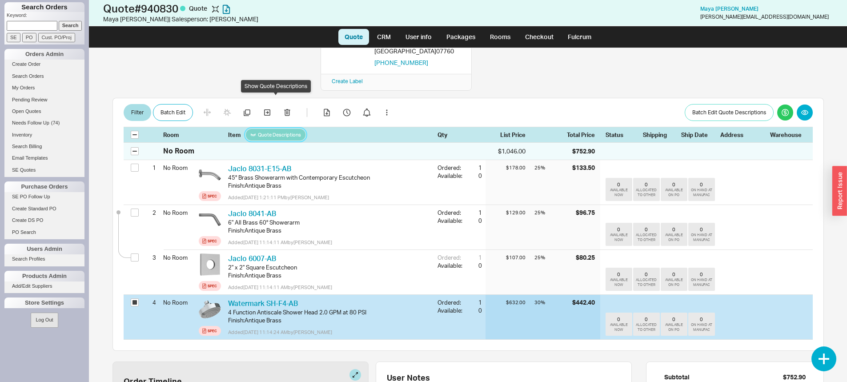
click at [276, 129] on button "Quote Descriptions" at bounding box center [276, 135] width 60 height 12
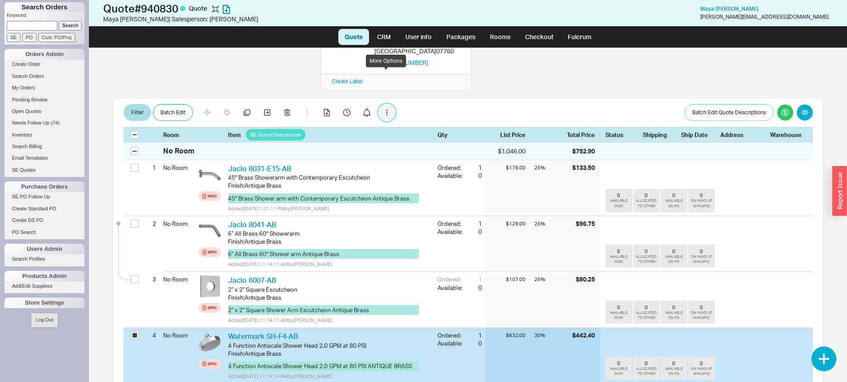
click at [379, 104] on button "button" at bounding box center [387, 113] width 18 height 18
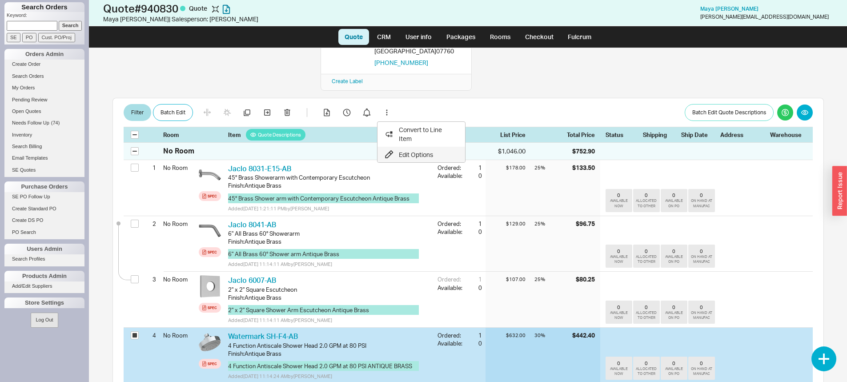
click at [411, 150] on div "Edit Options" at bounding box center [420, 154] width 70 height 9
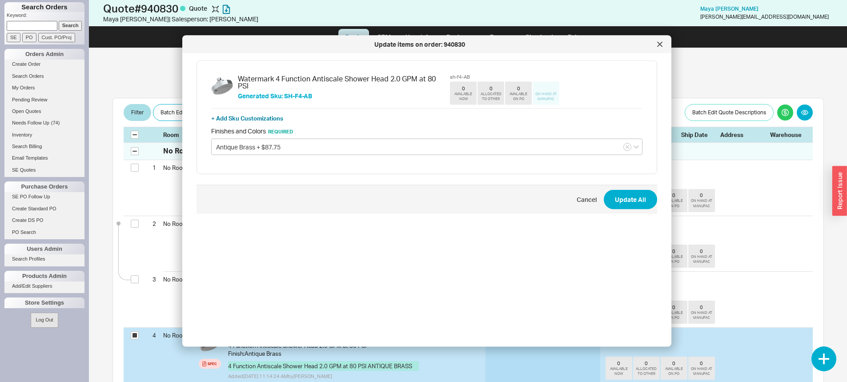
click at [308, 93] on h5 "Generated Sku: SH-F4-AB" at bounding box center [342, 96] width 209 height 6
click at [656, 47] on div at bounding box center [660, 44] width 14 height 14
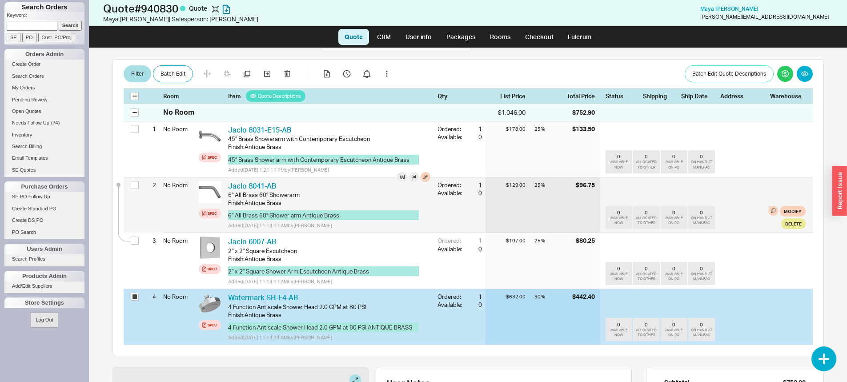
scroll to position [222, 0]
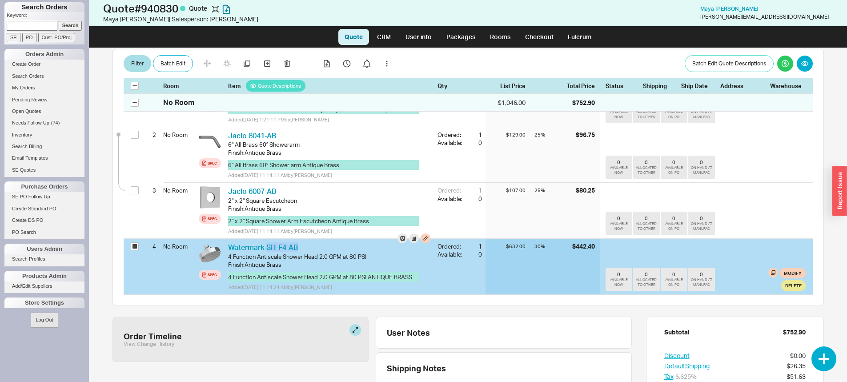
drag, startPoint x: 303, startPoint y: 215, endPoint x: 268, endPoint y: 207, distance: 35.5
click at [268, 239] on div "Watermark SH-F4-AB WTM SH-F4-AB 4 Function Antiscale Shower Head 2.0 GPM at 80 …" at bounding box center [330, 267] width 210 height 56
copy link "SH-F4-AB"
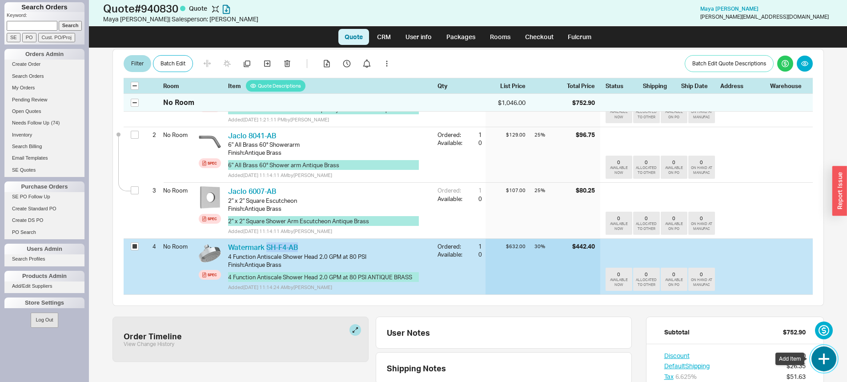
click at [817, 363] on button "button" at bounding box center [824, 359] width 25 height 25
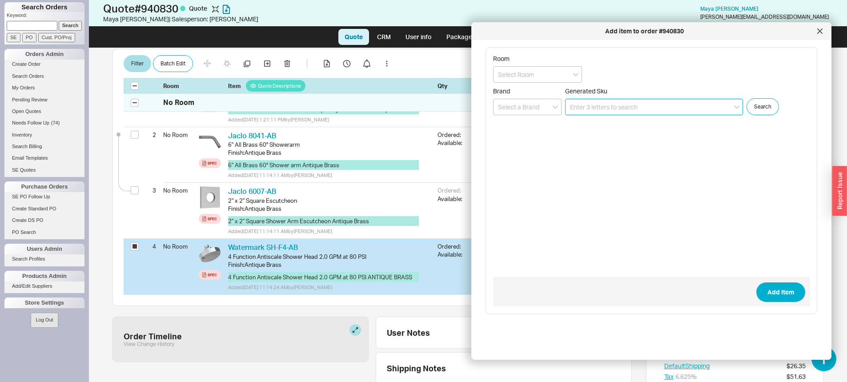
drag, startPoint x: 583, startPoint y: 110, endPoint x: 588, endPoint y: 112, distance: 5.6
click at [584, 111] on input at bounding box center [654, 107] width 178 height 16
paste input "SH-F4-AB"
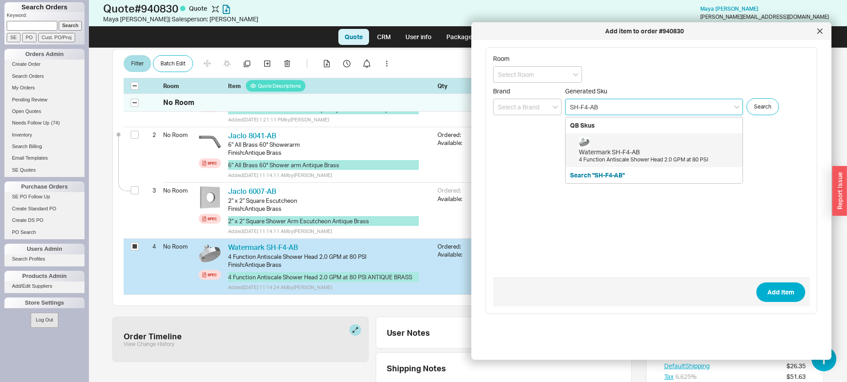
click at [625, 157] on div "4 Function Antiscale Shower Head 2.0 GPM at 80 PSI" at bounding box center [658, 160] width 159 height 8
type input "SH-F4-AB"
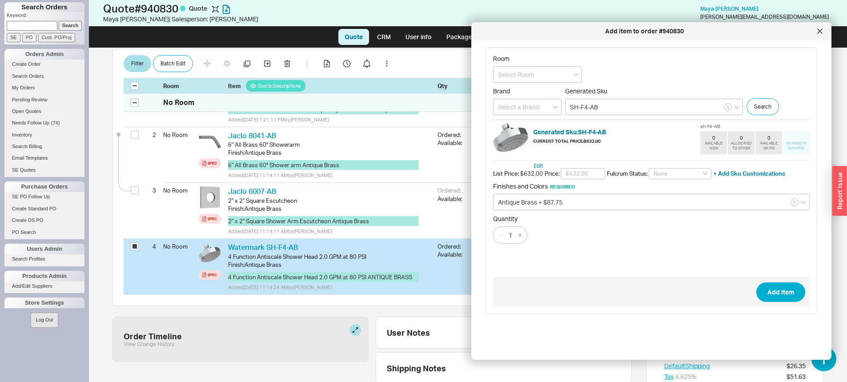
click at [576, 130] on h5 "Generated Sku: SH-F4-AB" at bounding box center [569, 132] width 73 height 6
click at [819, 35] on div at bounding box center [820, 31] width 14 height 14
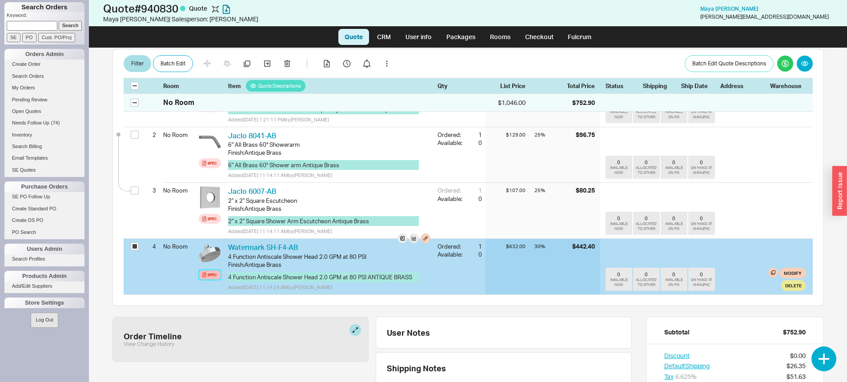
click at [214, 271] on div "Spec" at bounding box center [212, 274] width 9 height 7
click at [343, 272] on button "4 Function Antiscale Shower Head 2.0 GPM at 80 PSI ANTIQUE BRASS" at bounding box center [323, 277] width 191 height 10
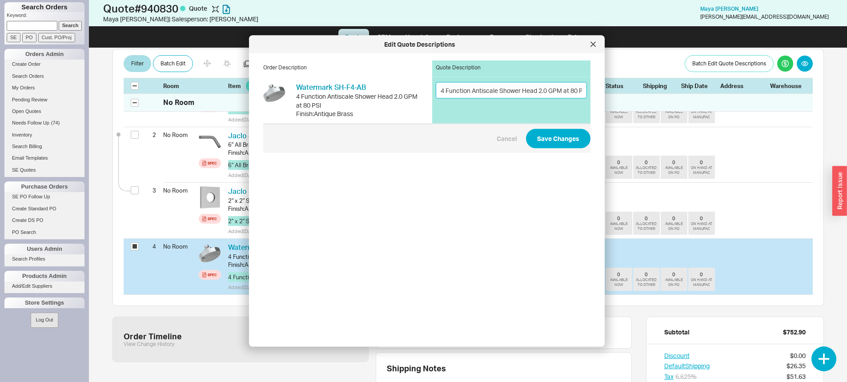
drag, startPoint x: 545, startPoint y: 89, endPoint x: 540, endPoint y: 92, distance: 6.0
click at [539, 91] on input "4 Function Antiscale Shower Head 2.0 GPM at 80 PSI ANTIQUE BRASS" at bounding box center [511, 90] width 151 height 16
click at [541, 96] on input "4 Function Antiscale Shower Head 21.75 GPM at 80 PSI ANTIQUE BRASS" at bounding box center [511, 90] width 151 height 16
type input "4 Function Antiscale Shower Head 1.75 GPM at 80 PSI ANTIQUE BRASS"
click at [546, 140] on button "Save Changes" at bounding box center [558, 139] width 65 height 20
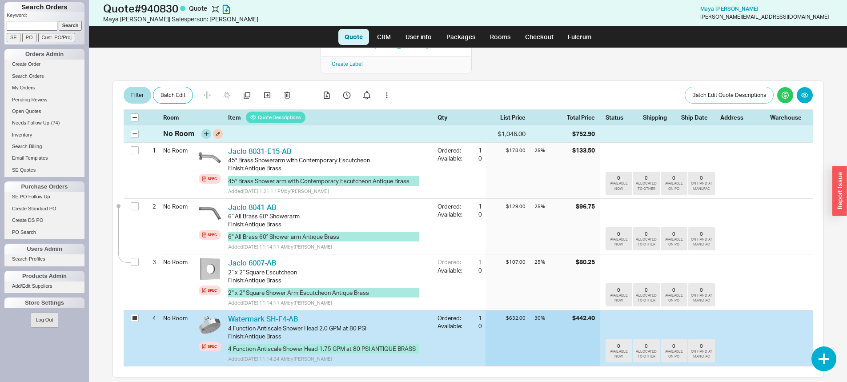
scroll to position [0, 0]
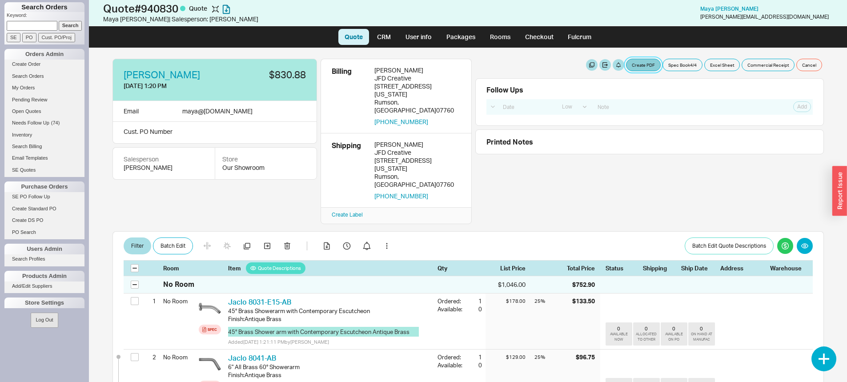
click at [638, 68] on button "Create PDF" at bounding box center [643, 65] width 35 height 12
select select "69473513"
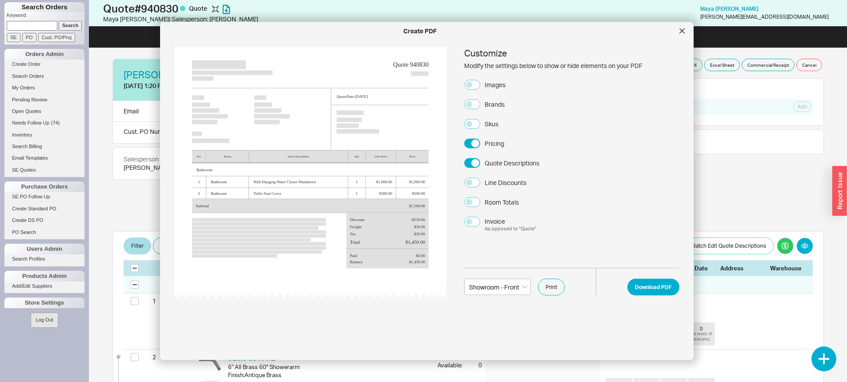
click at [496, 81] on div "Images" at bounding box center [495, 84] width 21 height 9
click at [480, 81] on button "Images" at bounding box center [472, 85] width 16 height 10
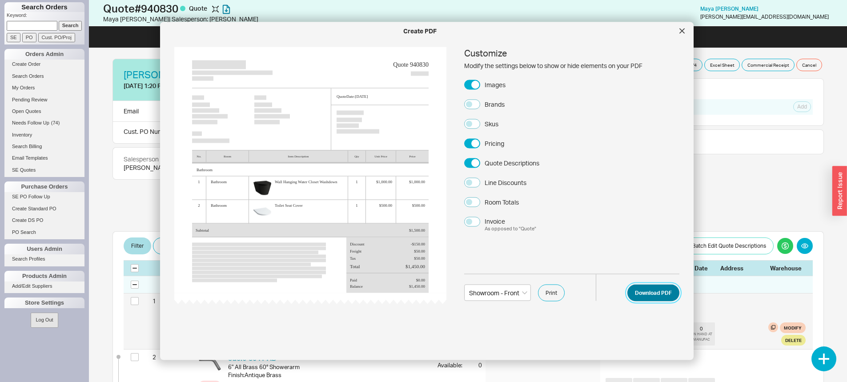
click at [636, 291] on button "Download PDF" at bounding box center [654, 292] width 52 height 17
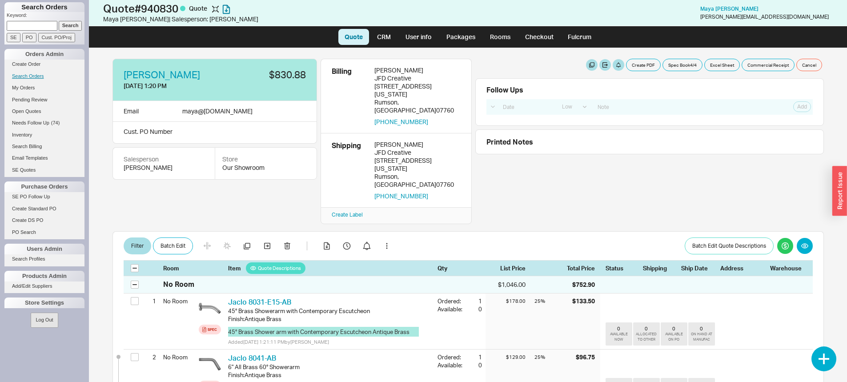
click at [28, 73] on link "Search Orders" at bounding box center [44, 76] width 80 height 9
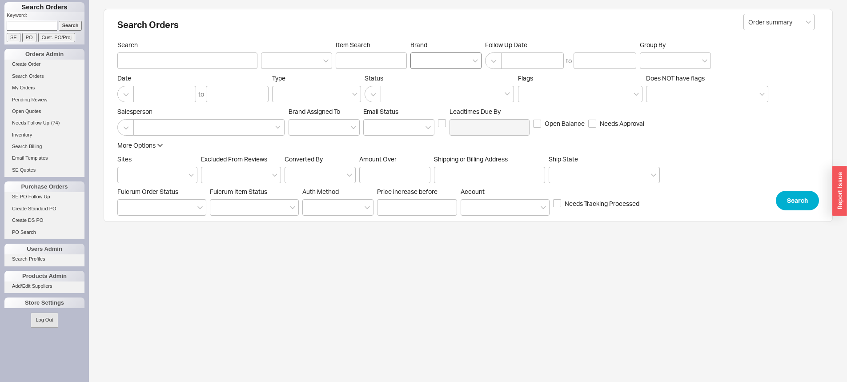
click at [452, 60] on div at bounding box center [446, 60] width 71 height 16
click at [422, 60] on input "Brand" at bounding box center [419, 61] width 6 height 10
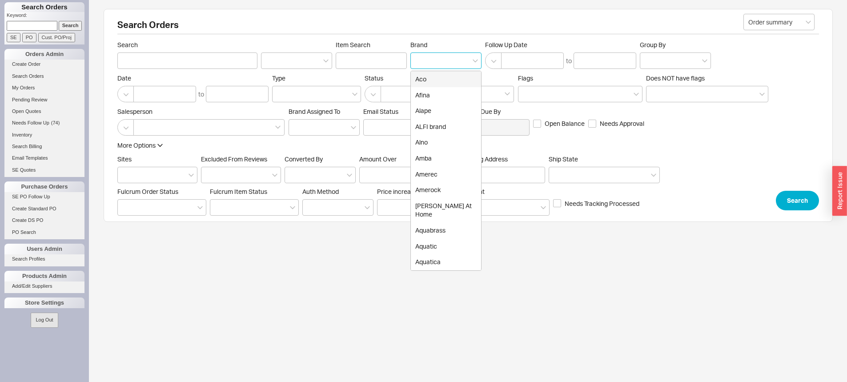
type input "d"
click at [449, 196] on div "Duravit" at bounding box center [446, 190] width 70 height 16
type input "Brand"
click at [191, 128] on div at bounding box center [208, 127] width 151 height 16
click at [145, 128] on input at bounding box center [141, 127] width 6 height 10
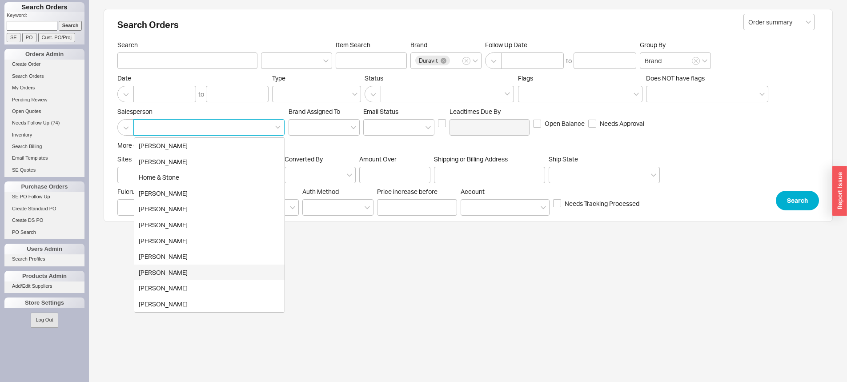
click at [206, 270] on div "[PERSON_NAME]" at bounding box center [209, 273] width 150 height 16
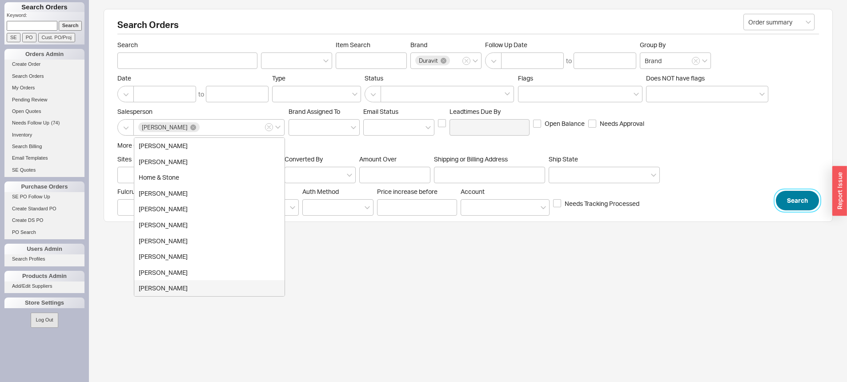
click at [795, 199] on button "Search" at bounding box center [797, 201] width 43 height 20
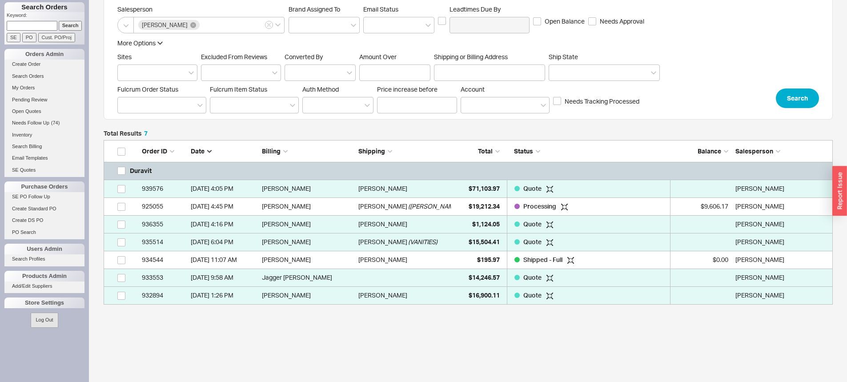
scroll to position [128, 0]
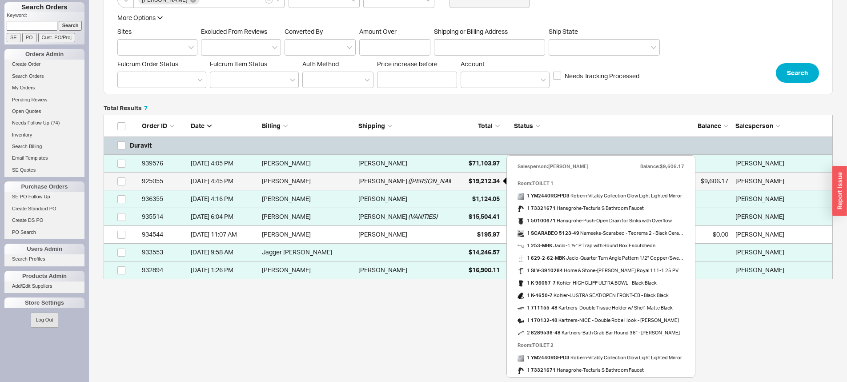
click at [487, 178] on span "$19,212.34" at bounding box center [484, 181] width 31 height 8
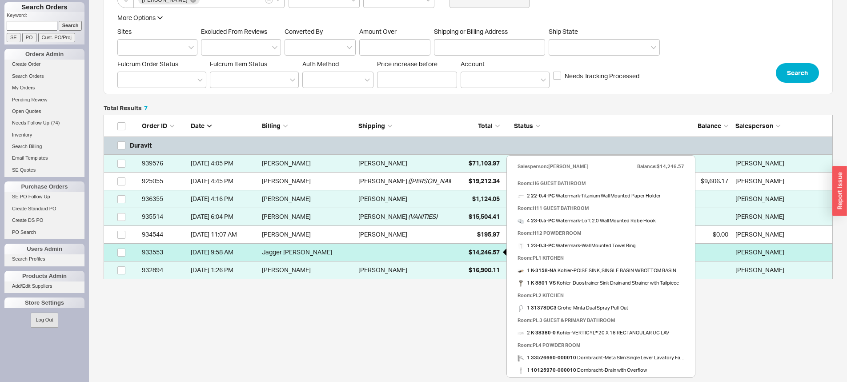
click at [480, 246] on div "$14,246.57" at bounding box center [478, 252] width 44 height 18
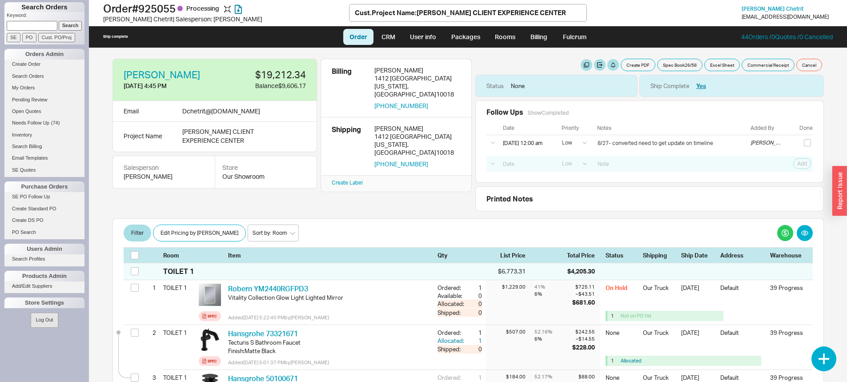
select select "LOW"
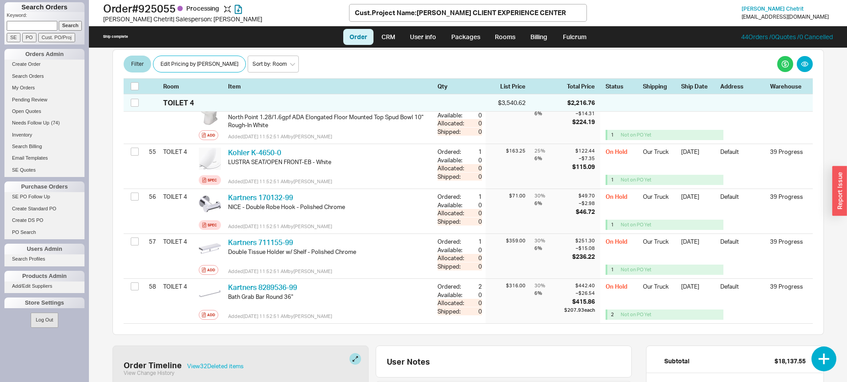
scroll to position [2669, 0]
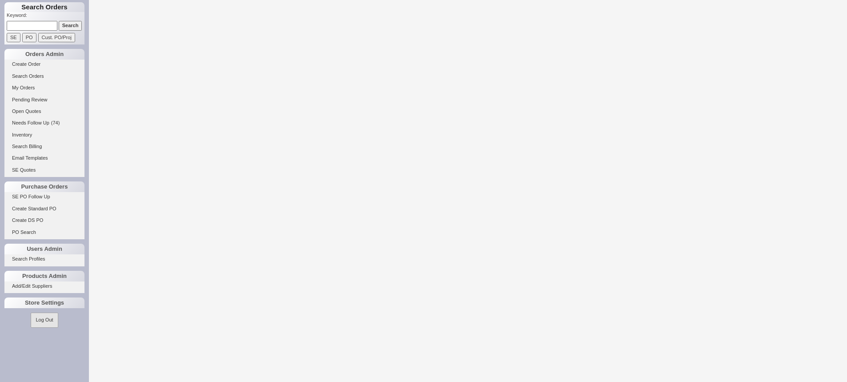
select select "LOW"
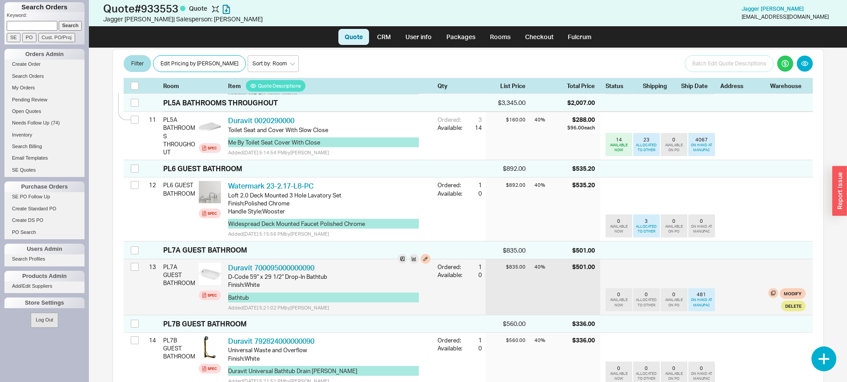
scroll to position [845, 0]
